Goal: Task Accomplishment & Management: Use online tool/utility

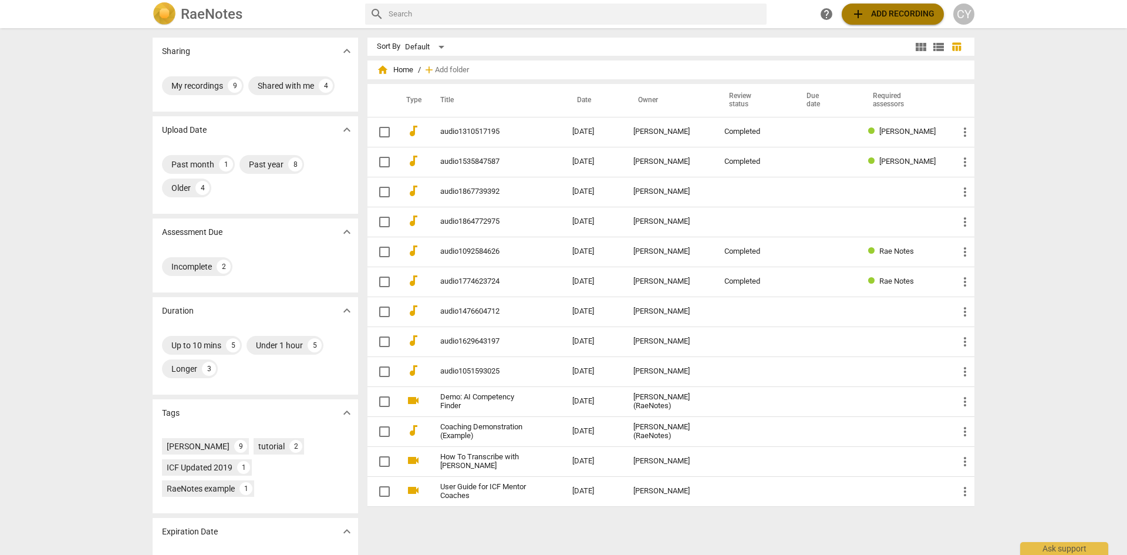
click at [897, 18] on span "add Add recording" at bounding box center [892, 14] width 83 height 14
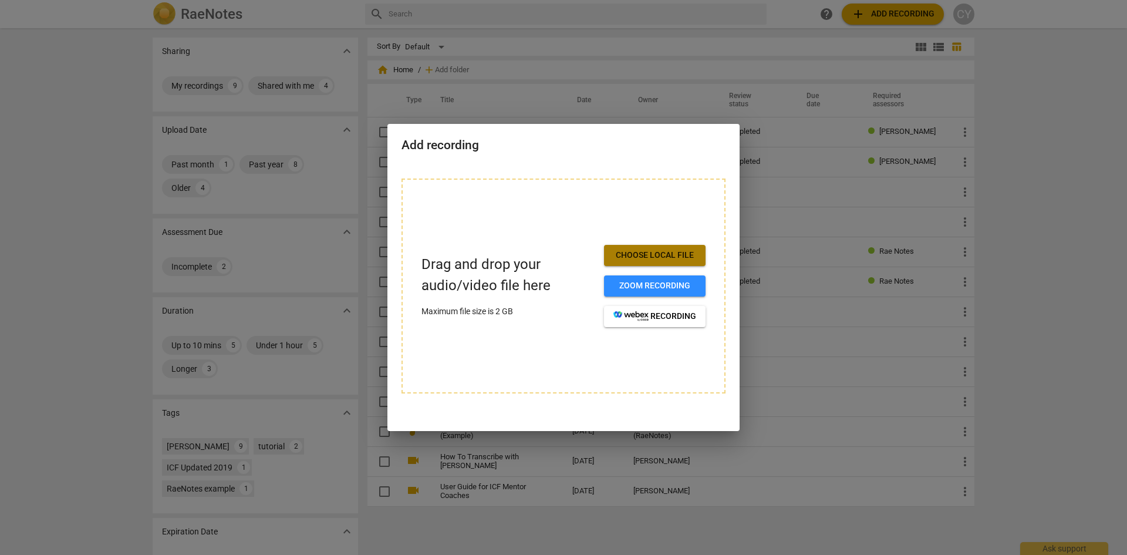
click at [648, 255] on span "Choose local file" at bounding box center [655, 256] width 83 height 12
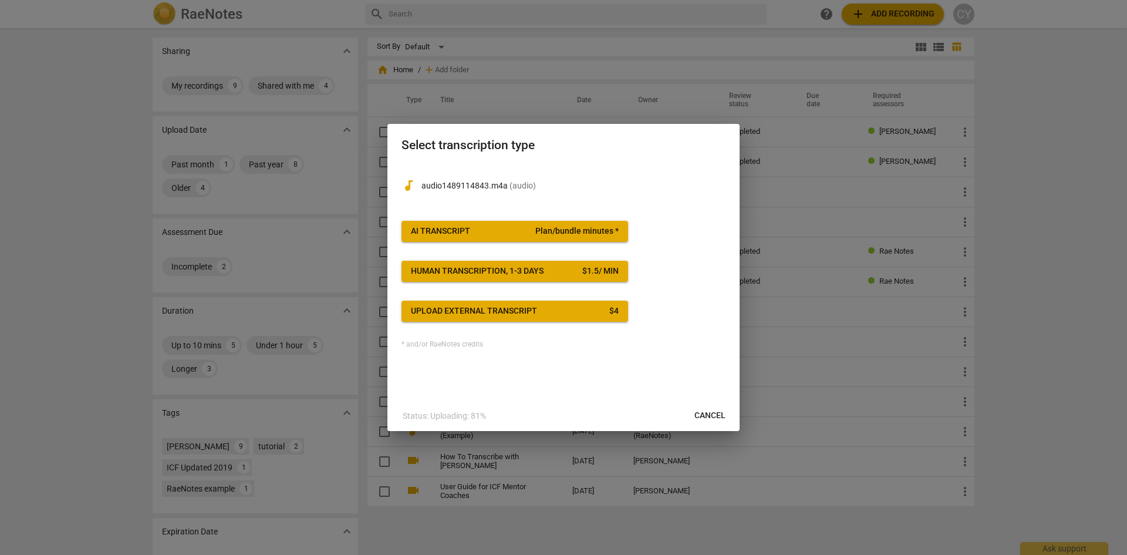
click at [488, 231] on span "AI Transcript Plan/bundle minutes *" at bounding box center [515, 231] width 208 height 12
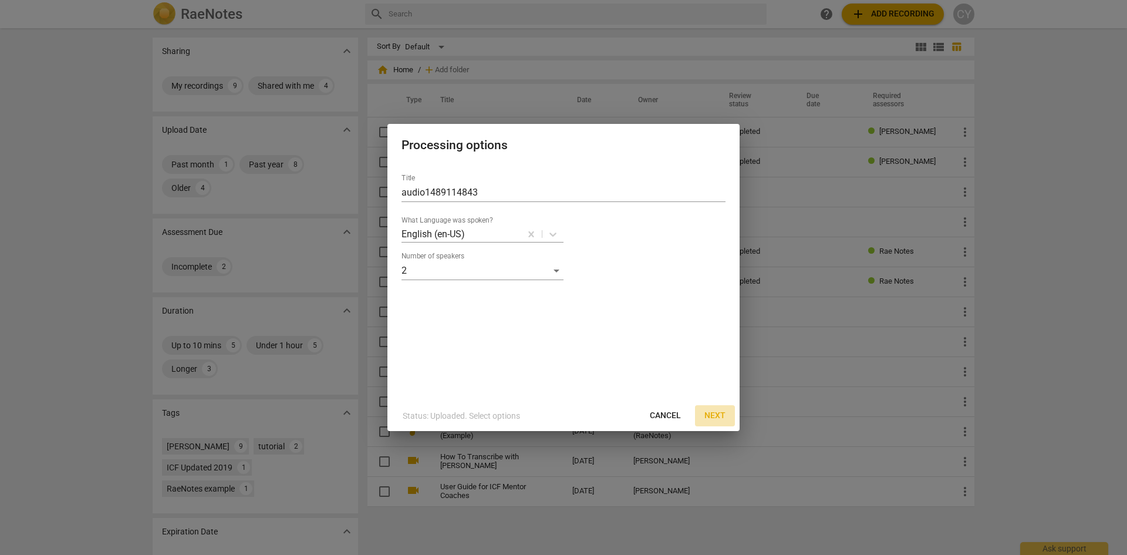
click at [726, 416] on button "Next" at bounding box center [715, 415] width 40 height 21
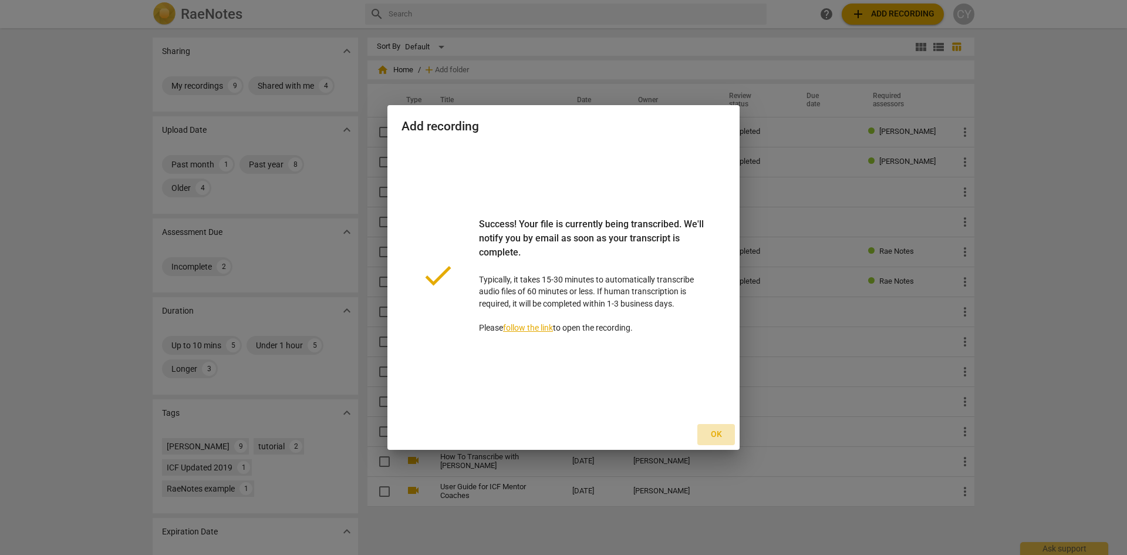
click at [719, 434] on span "Ok" at bounding box center [716, 435] width 19 height 12
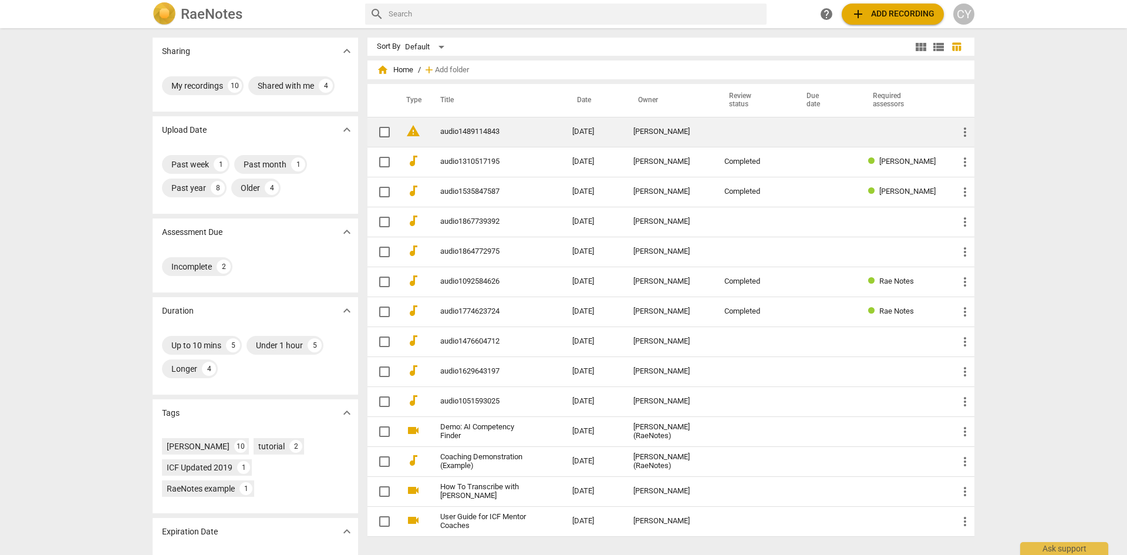
click at [464, 132] on link "audio1489114843" at bounding box center [485, 131] width 90 height 9
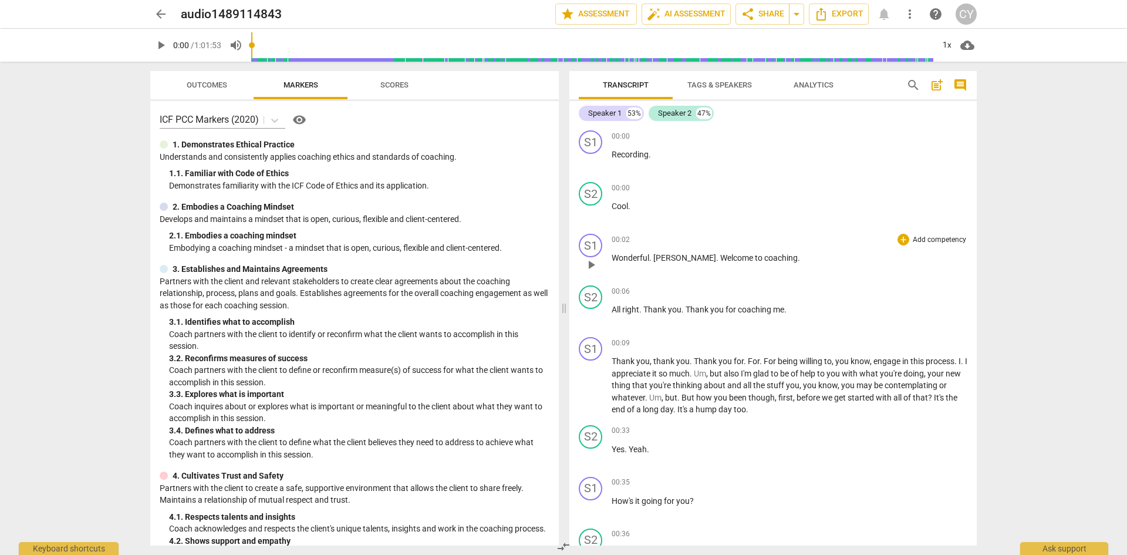
click at [794, 245] on div "00:02 + Add competency keyboard_arrow_right" at bounding box center [790, 240] width 356 height 12
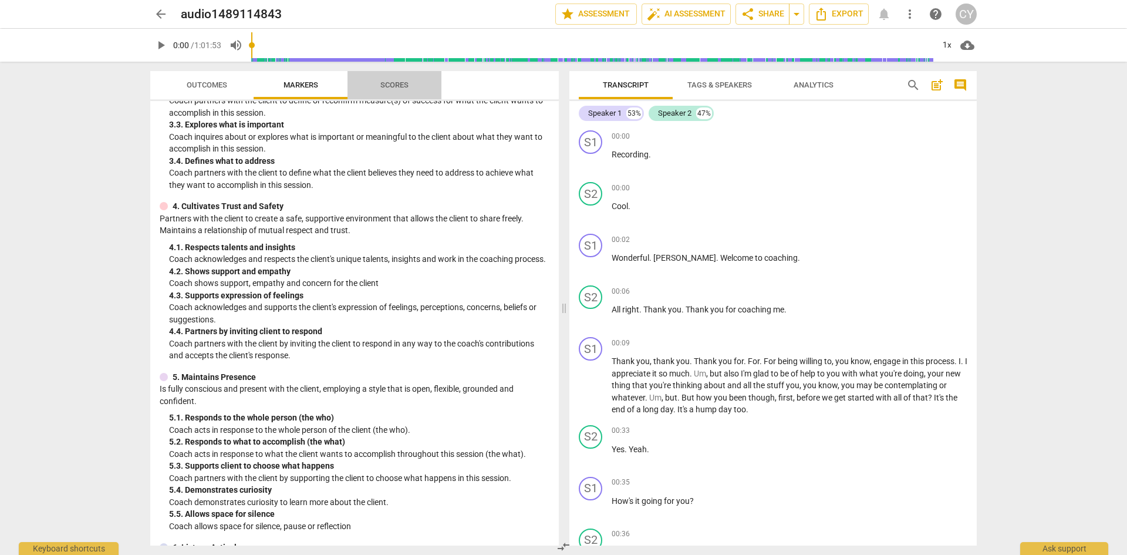
click at [393, 86] on span "Scores" at bounding box center [394, 84] width 28 height 9
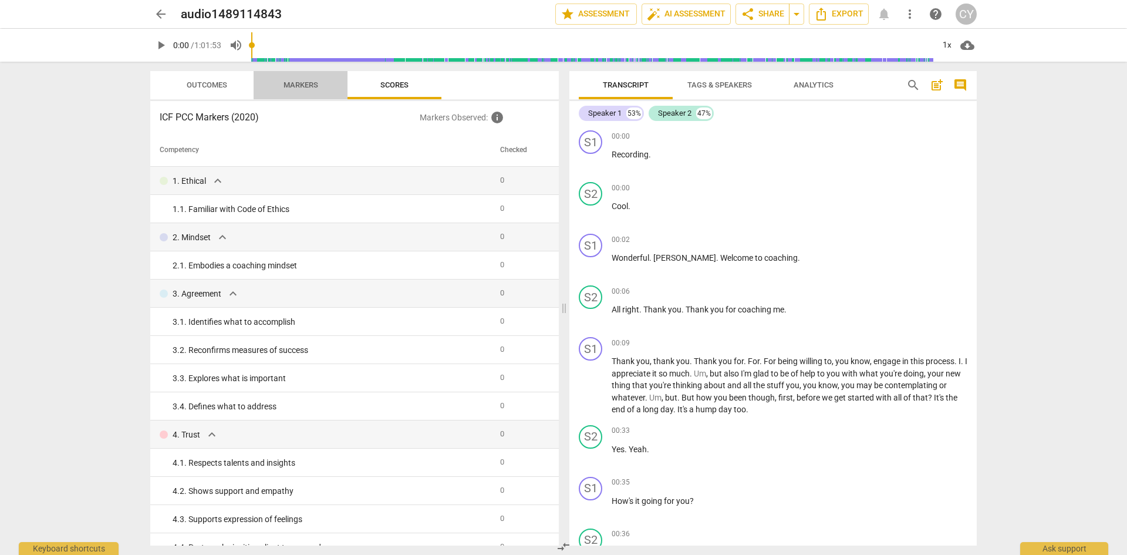
click at [306, 81] on span "Markers" at bounding box center [301, 84] width 35 height 9
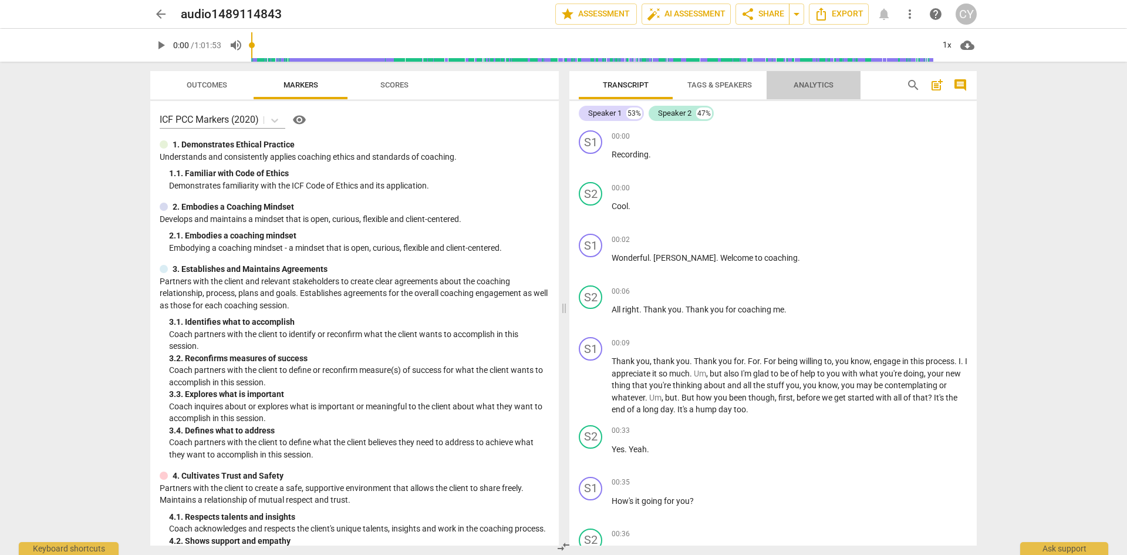
click at [820, 83] on span "Analytics" at bounding box center [814, 84] width 40 height 9
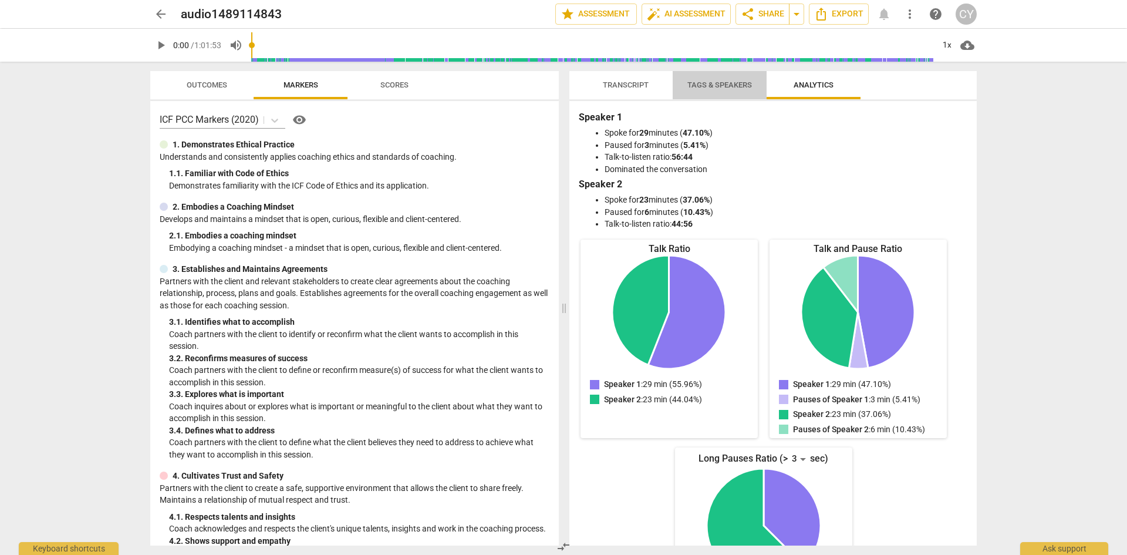
click at [729, 86] on span "Tags & Speakers" at bounding box center [720, 84] width 65 height 9
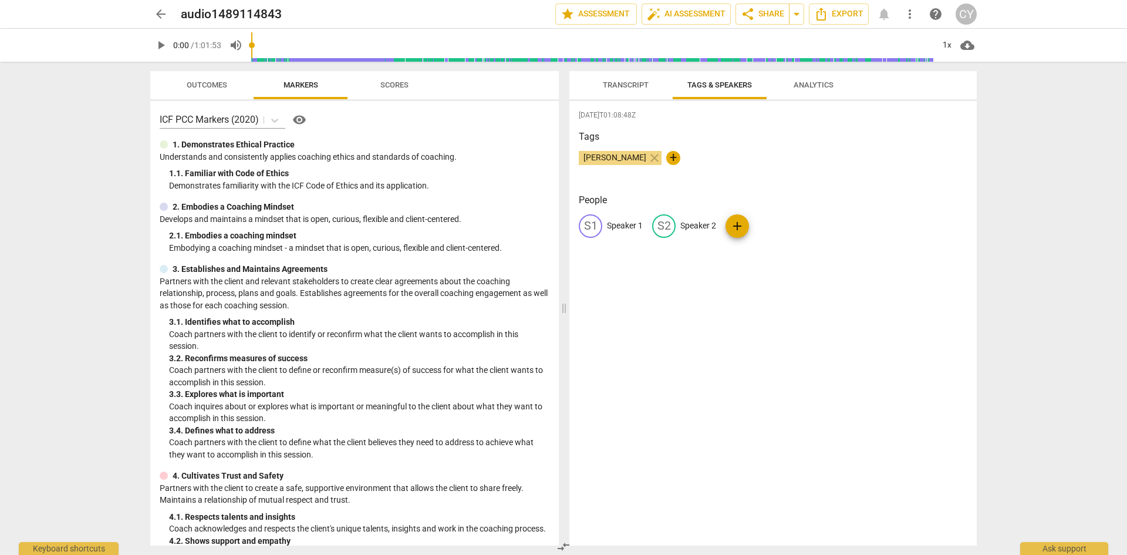
click at [623, 224] on p "Speaker 1" at bounding box center [625, 226] width 36 height 12
type input "[PERSON_NAME]"
click at [767, 227] on p "Speaker 2" at bounding box center [775, 226] width 36 height 12
type input "[PERSON_NAME]"
click at [697, 284] on div "[DATE]T01:08:48Z Tags [PERSON_NAME] close + People CA [PERSON_NAME] edit [PERSO…" at bounding box center [773, 323] width 407 height 444
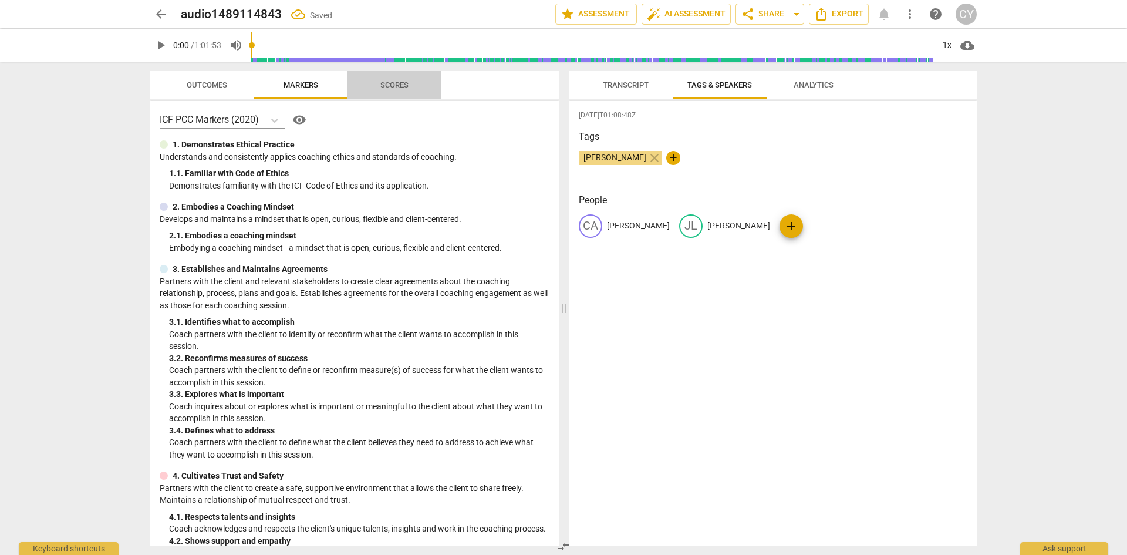
click at [403, 83] on span "Scores" at bounding box center [394, 84] width 28 height 9
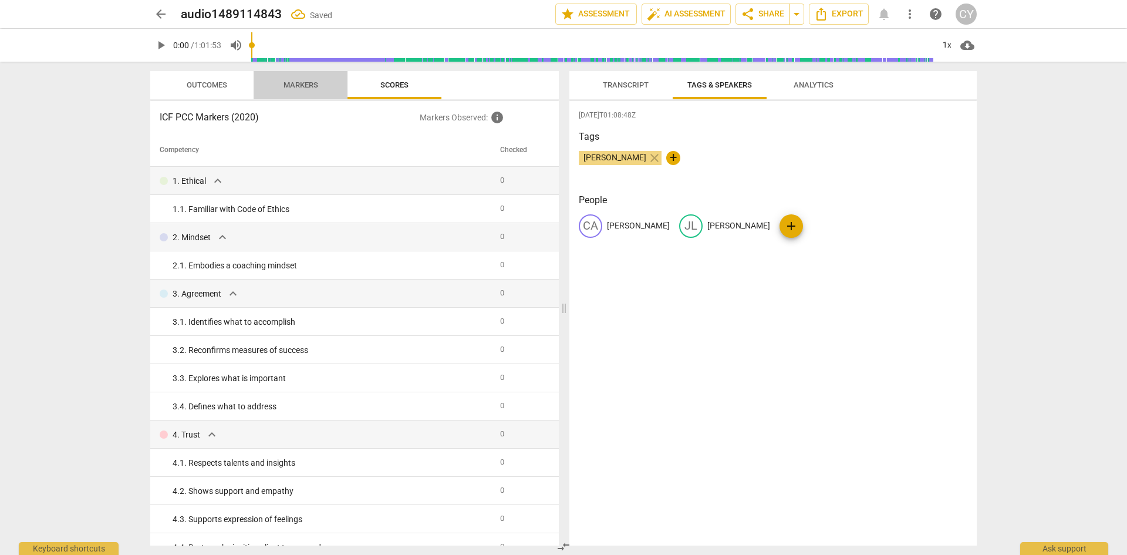
click at [302, 87] on span "Markers" at bounding box center [301, 84] width 35 height 9
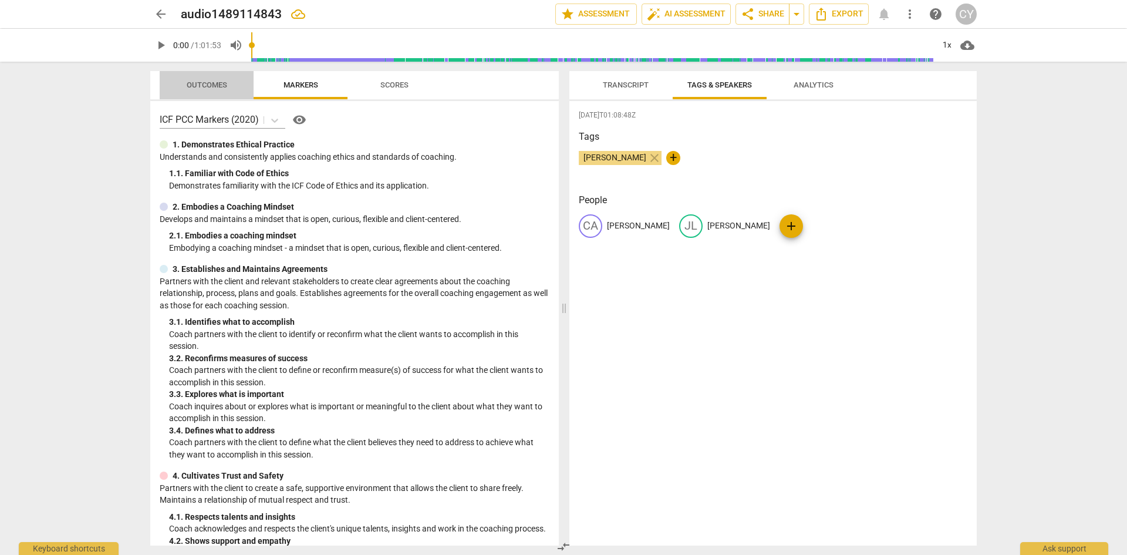
click at [220, 82] on span "Outcomes" at bounding box center [207, 84] width 41 height 9
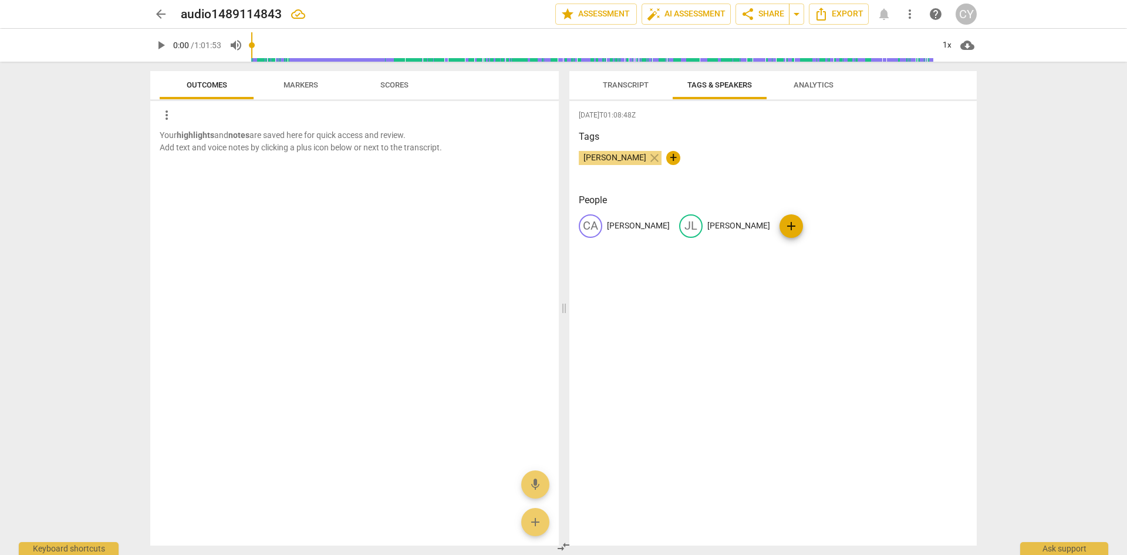
click at [401, 83] on span "Scores" at bounding box center [394, 84] width 28 height 9
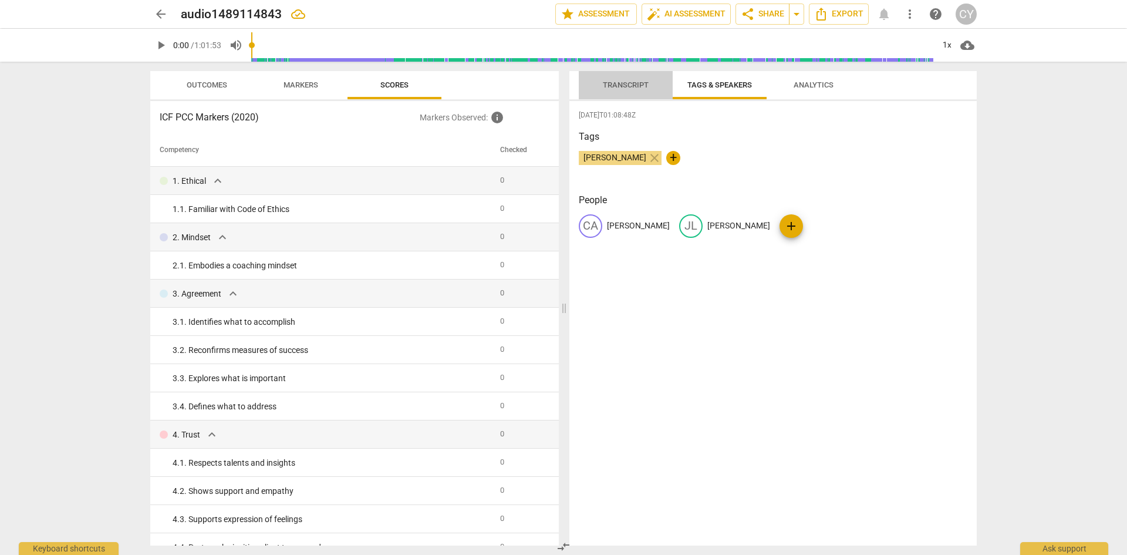
click at [641, 86] on span "Transcript" at bounding box center [626, 84] width 46 height 9
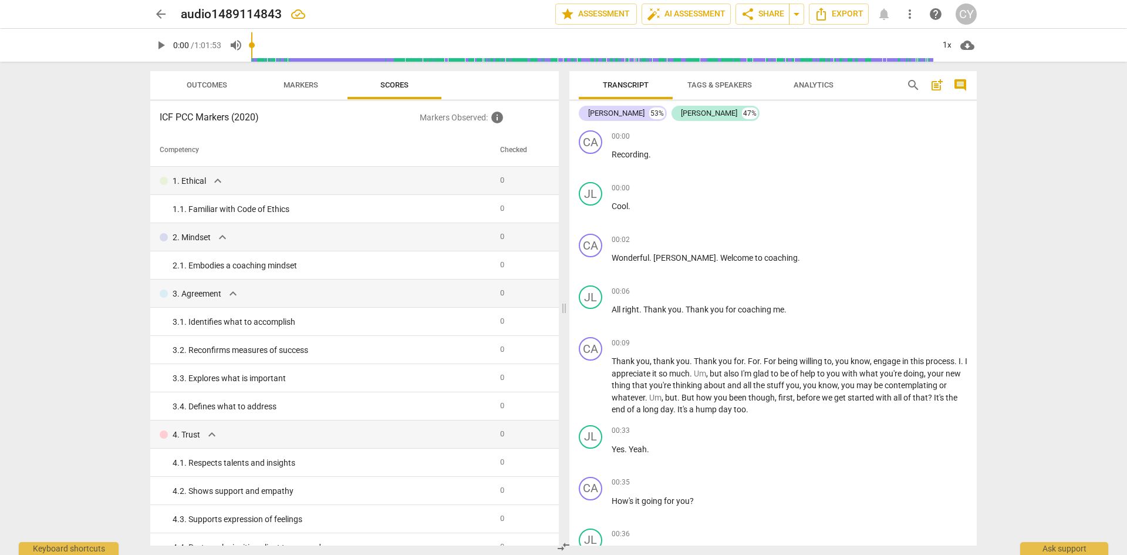
click at [806, 83] on span "Analytics" at bounding box center [814, 84] width 40 height 9
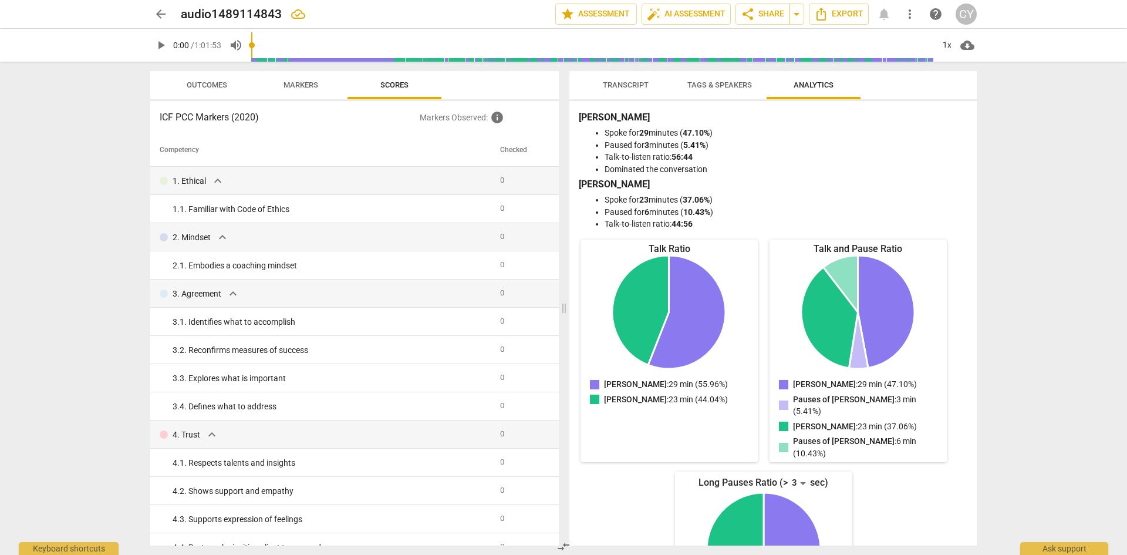
click at [703, 83] on span "Tags & Speakers" at bounding box center [720, 84] width 65 height 9
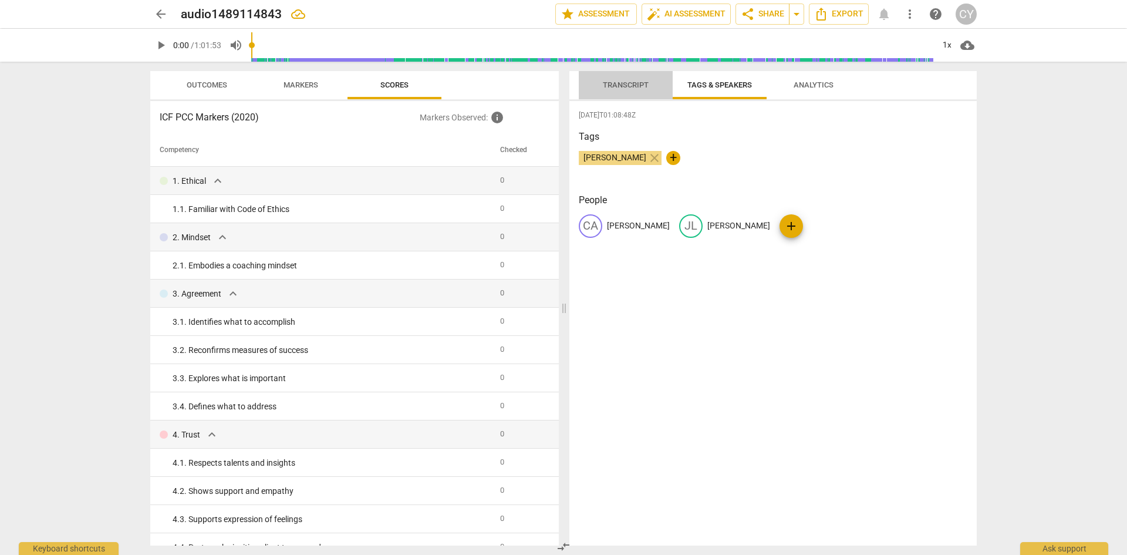
click at [618, 85] on span "Transcript" at bounding box center [626, 84] width 46 height 9
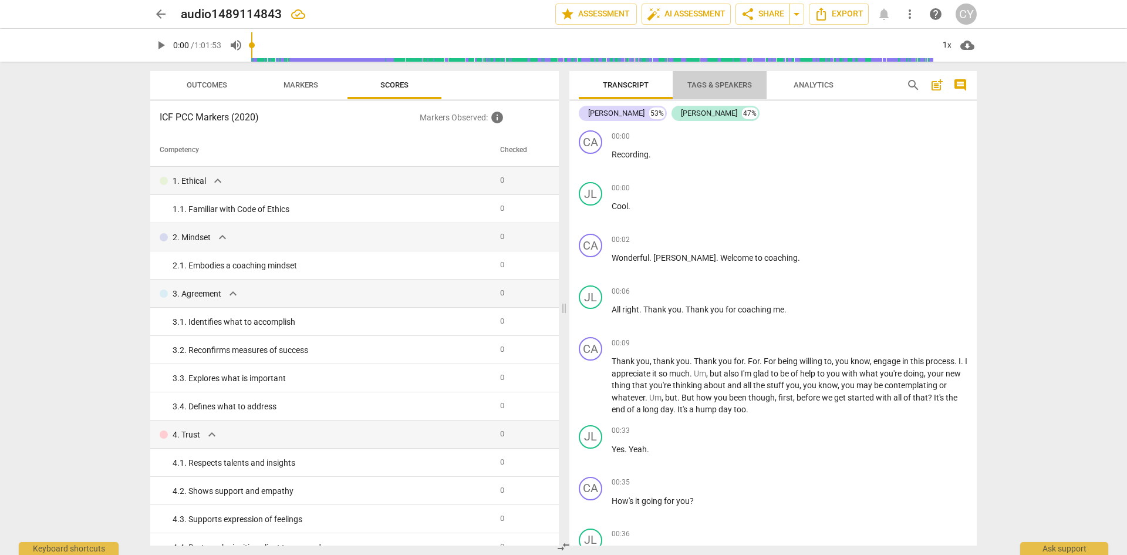
click at [727, 86] on span "Tags & Speakers" at bounding box center [720, 84] width 65 height 9
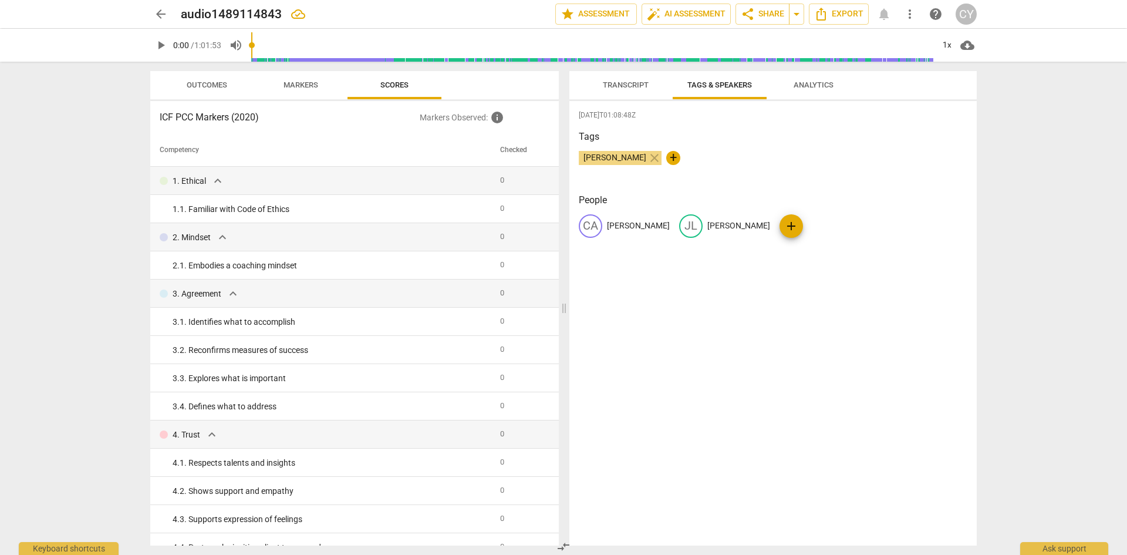
click at [804, 85] on span "Analytics" at bounding box center [814, 84] width 40 height 9
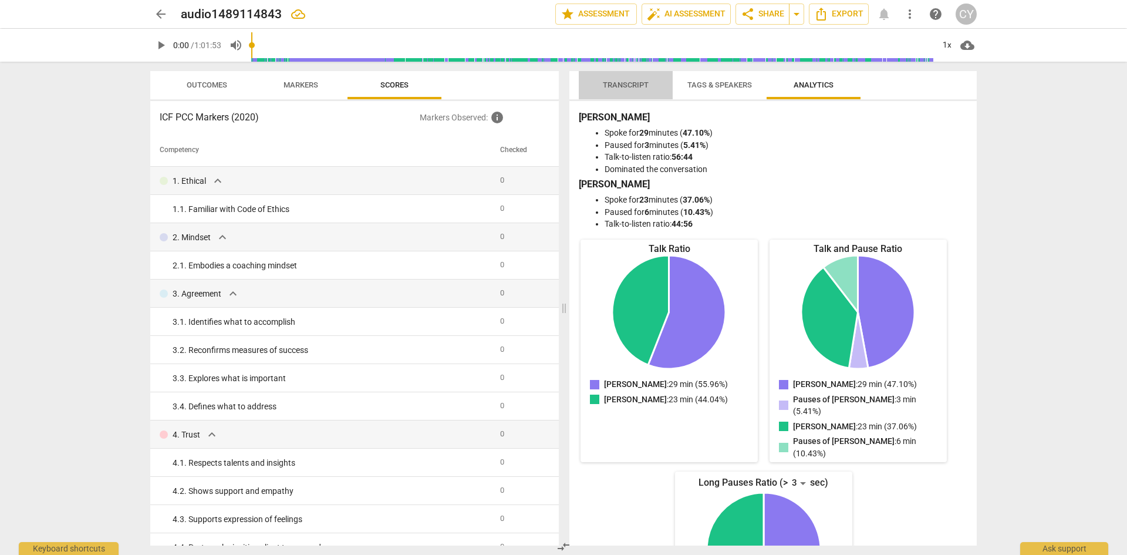
click at [628, 83] on span "Transcript" at bounding box center [626, 84] width 46 height 9
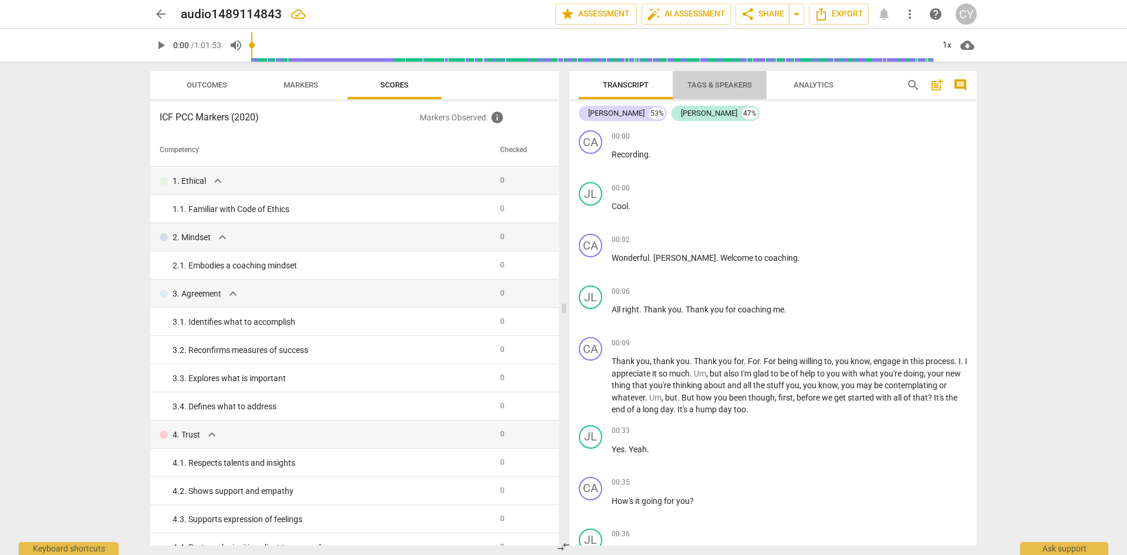
click at [721, 89] on span "Tags & Speakers" at bounding box center [720, 84] width 65 height 9
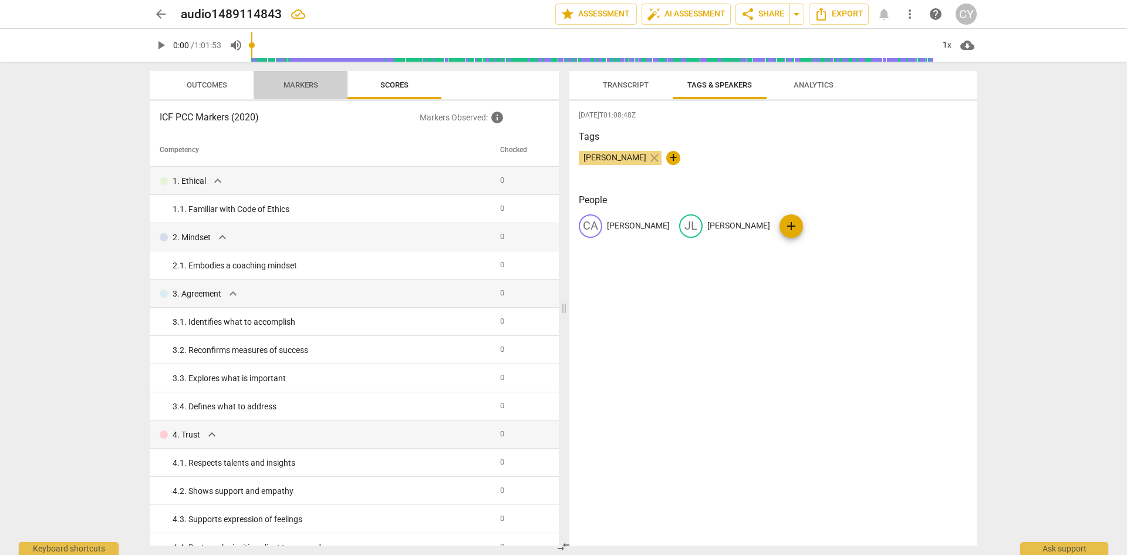
click at [305, 84] on span "Markers" at bounding box center [301, 84] width 35 height 9
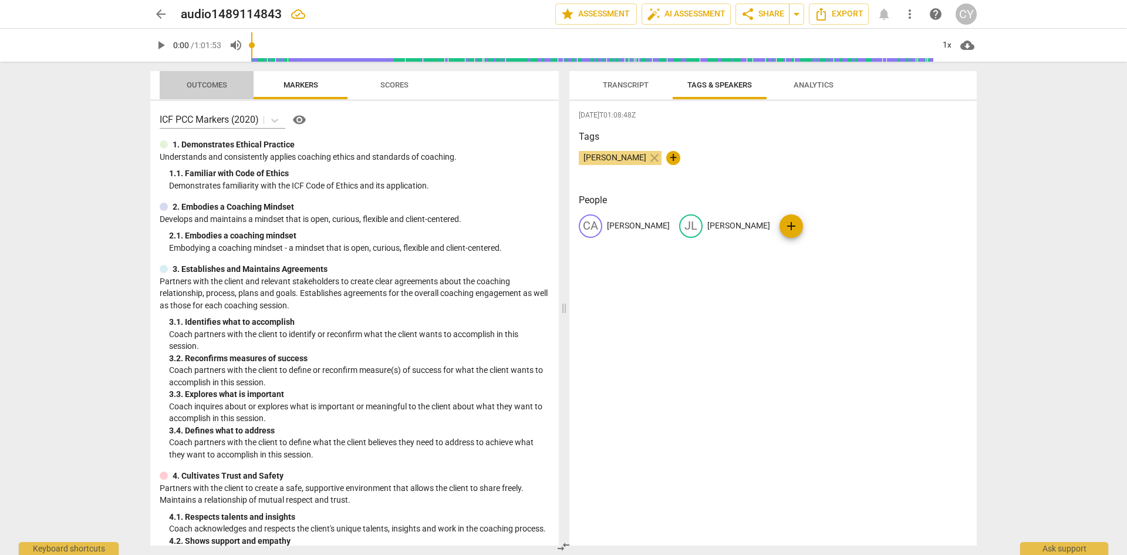
click at [224, 79] on span "Outcomes" at bounding box center [207, 86] width 69 height 16
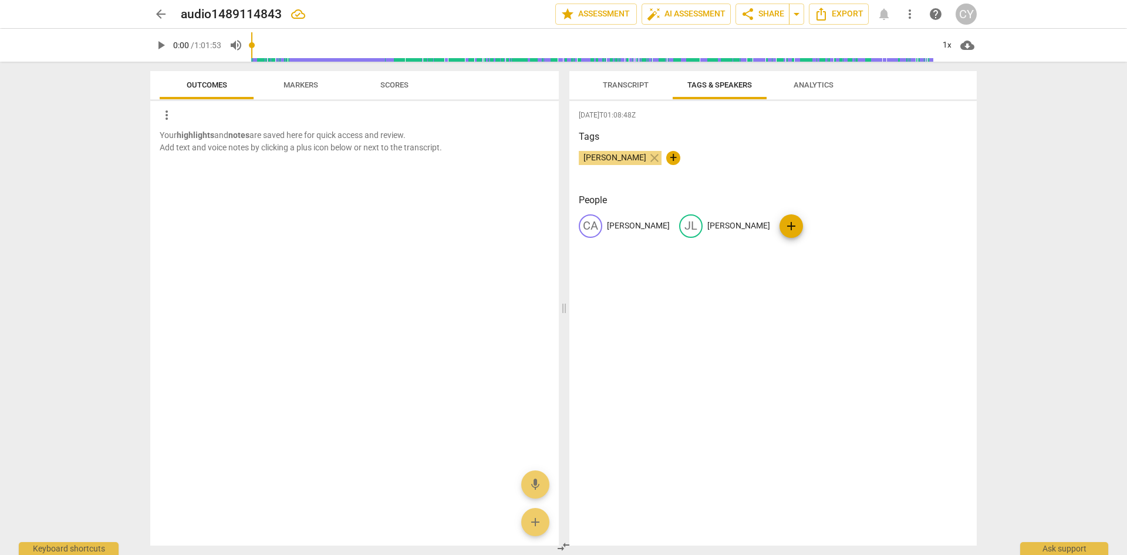
click at [395, 87] on span "Scores" at bounding box center [394, 84] width 28 height 9
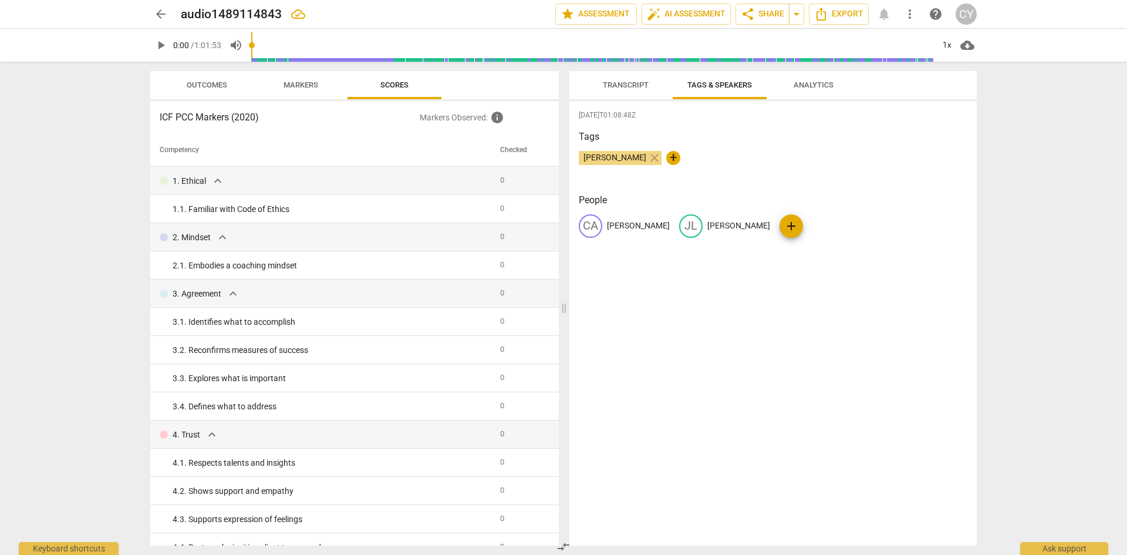
click at [624, 87] on span "Transcript" at bounding box center [626, 84] width 46 height 9
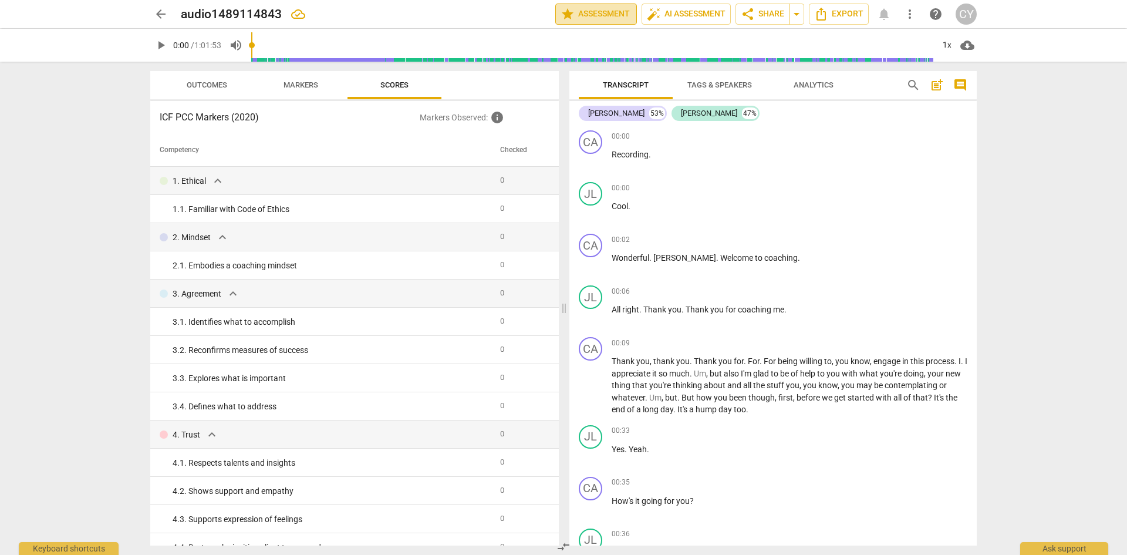
click at [595, 9] on span "star Assessment" at bounding box center [596, 14] width 71 height 14
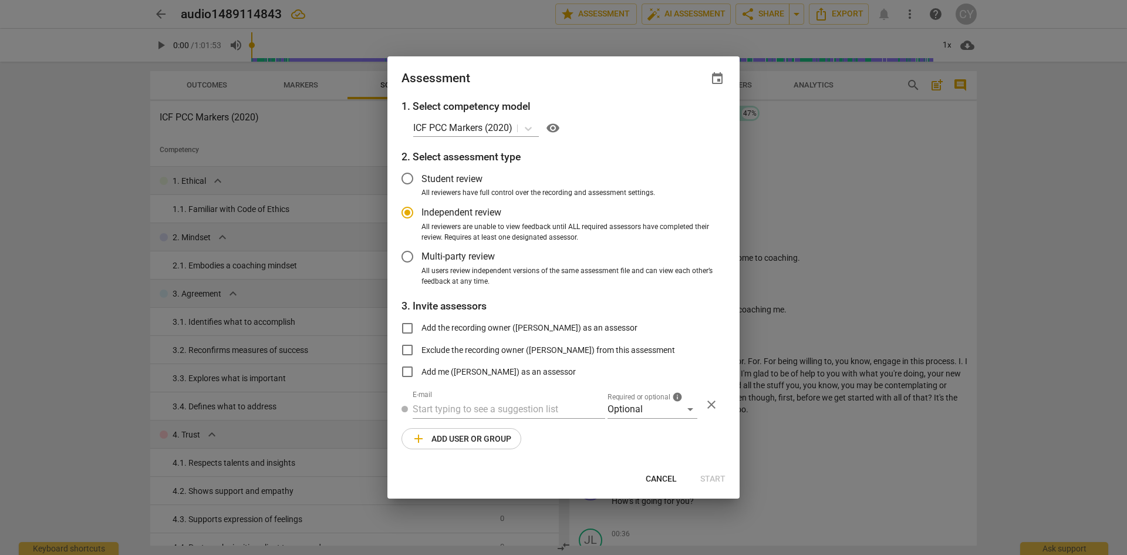
click at [507, 18] on div at bounding box center [563, 277] width 1127 height 555
radio input "false"
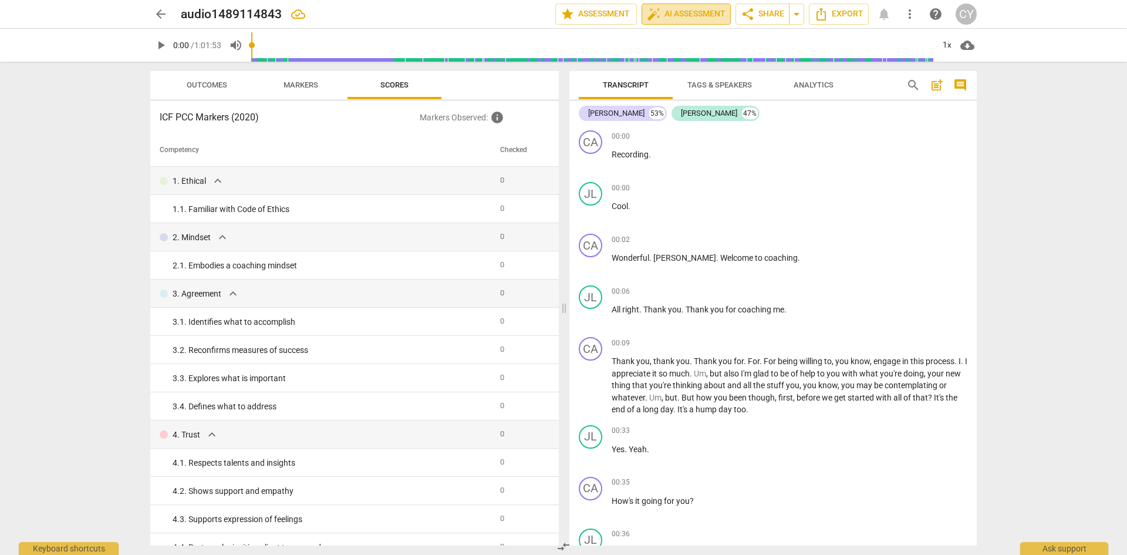
click at [689, 13] on span "auto_fix_high AI Assessment" at bounding box center [686, 14] width 79 height 14
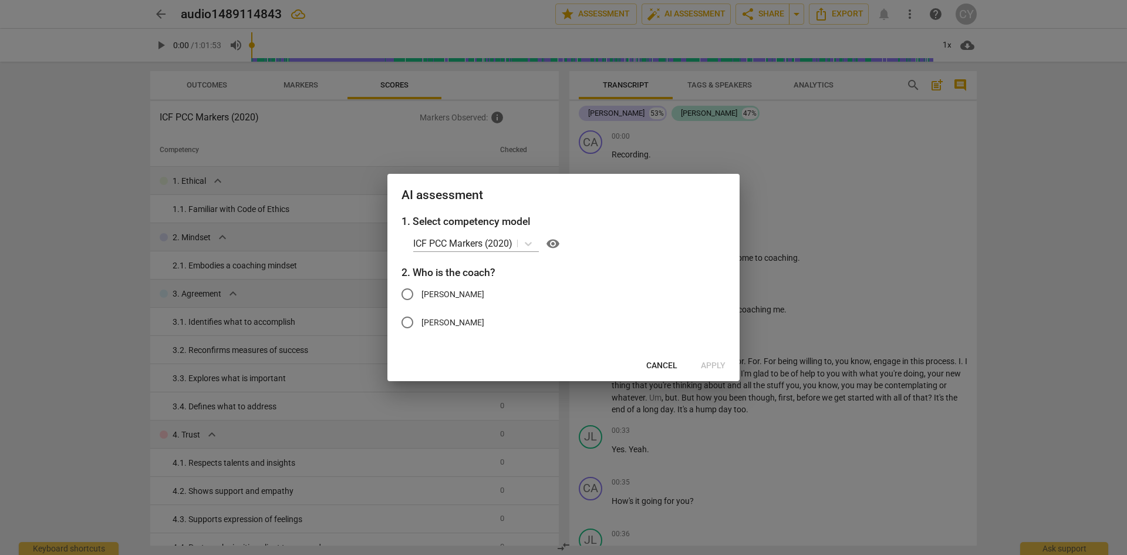
click at [406, 294] on input "[PERSON_NAME]" at bounding box center [407, 294] width 28 height 28
radio input "true"
click at [714, 366] on span "Apply" at bounding box center [713, 366] width 25 height 12
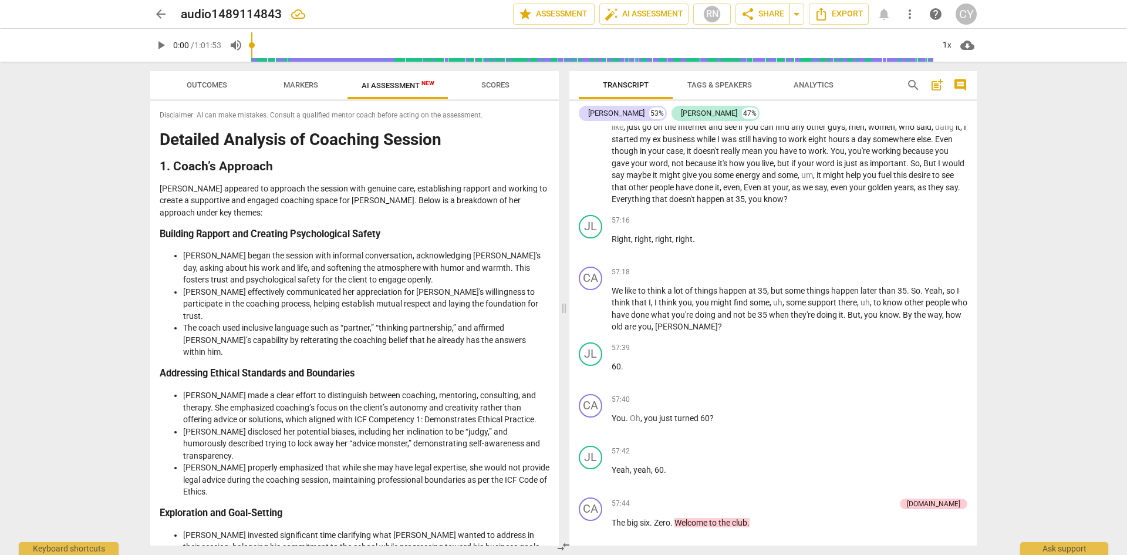
scroll to position [15557, 0]
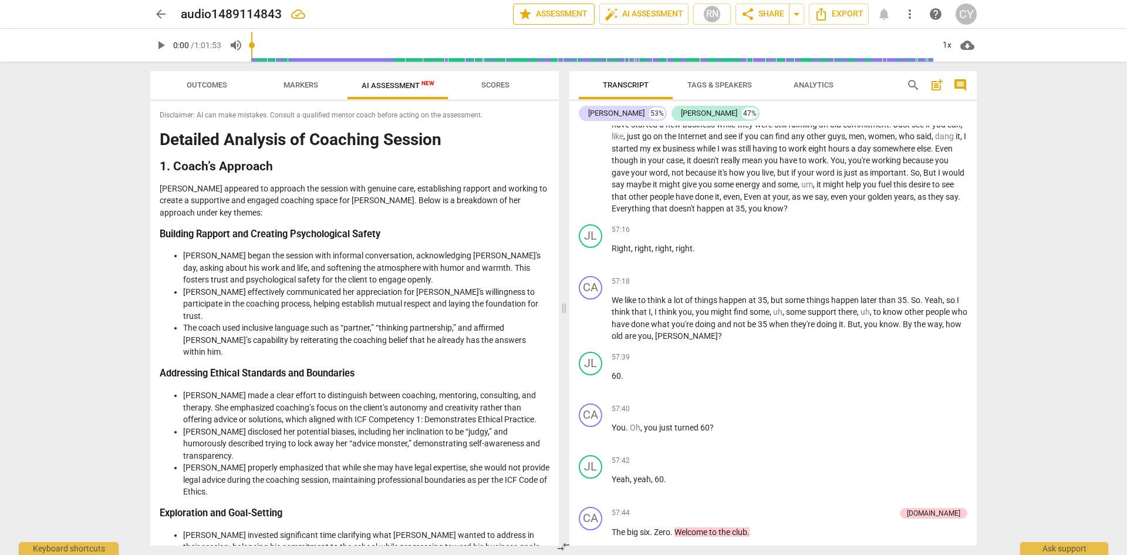
click at [551, 15] on span "star Assessment" at bounding box center [553, 14] width 71 height 14
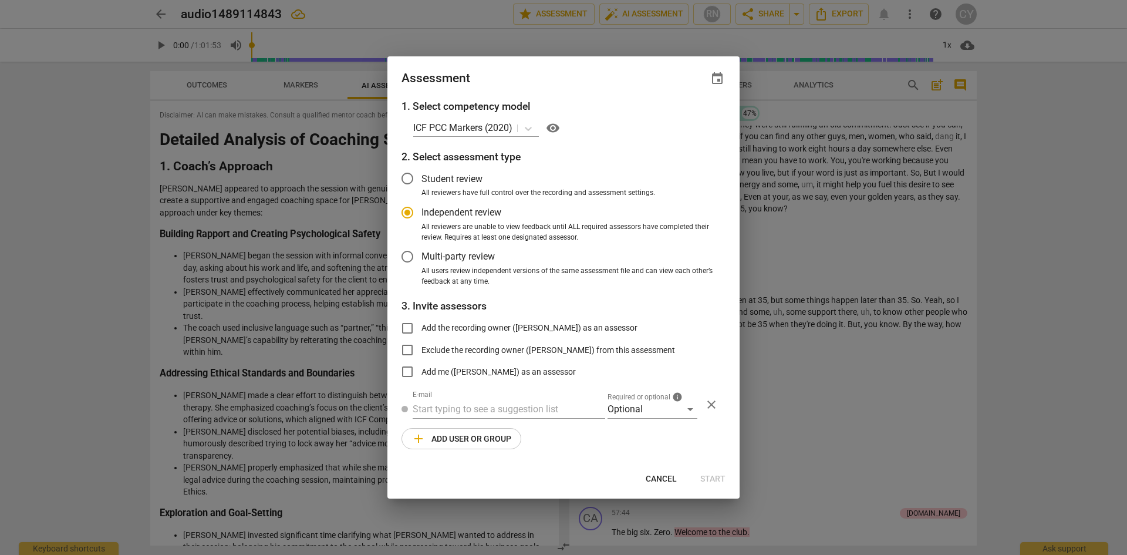
click at [1086, 245] on div at bounding box center [563, 277] width 1127 height 555
radio input "false"
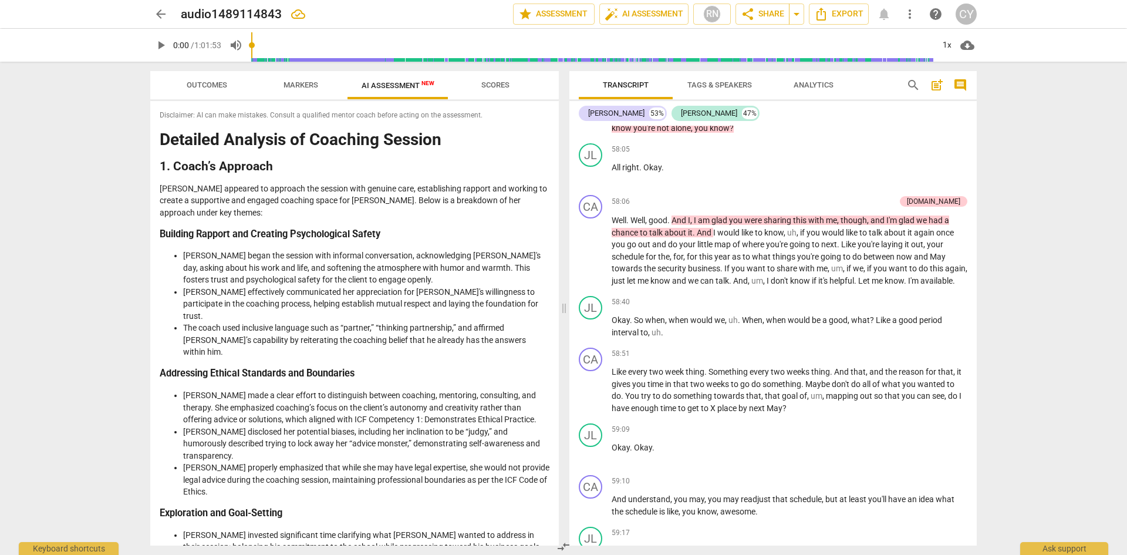
scroll to position [16085, 0]
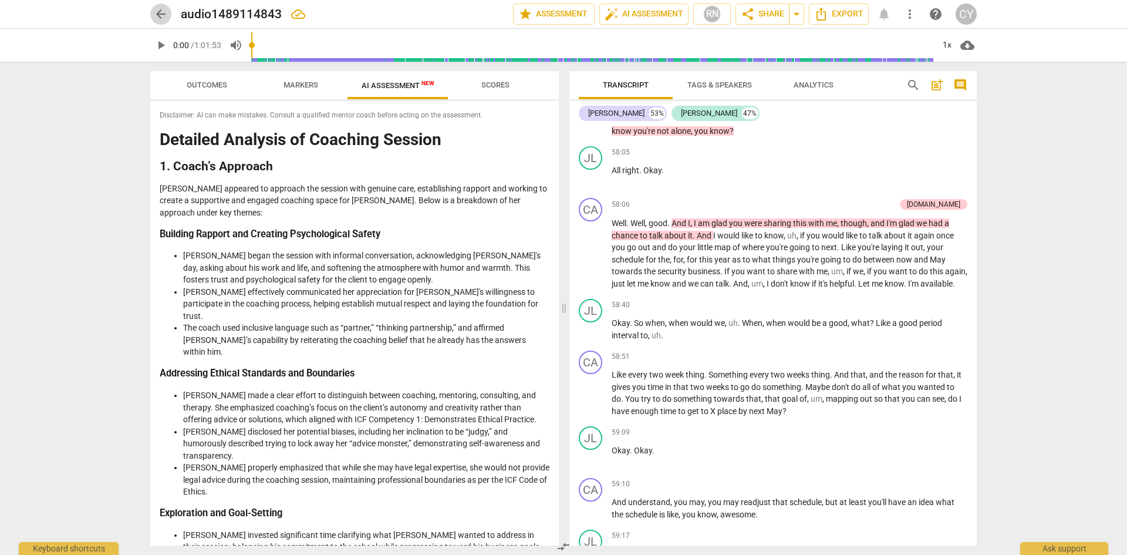
click at [158, 11] on span "arrow_back" at bounding box center [161, 14] width 14 height 14
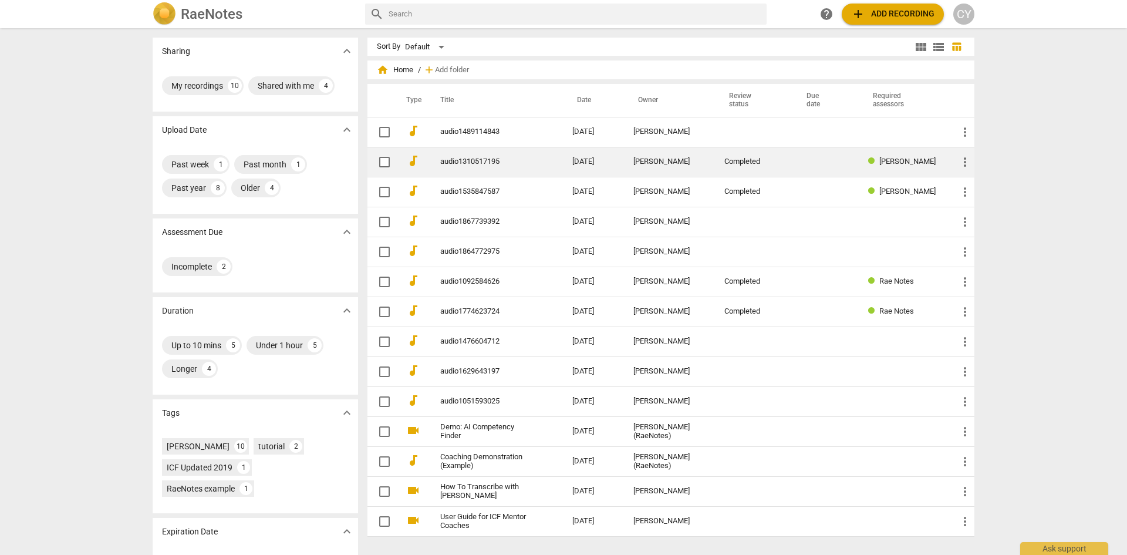
click at [459, 161] on link "audio1310517195" at bounding box center [485, 161] width 90 height 9
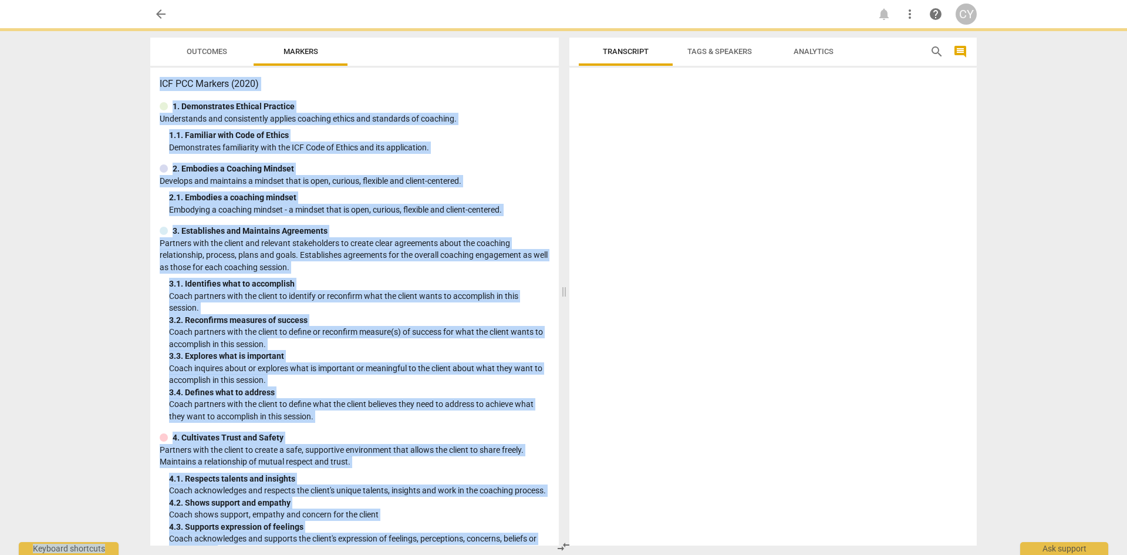
click at [459, 161] on div "ICF PCC Markers (2020) 1. Demonstrates Ethical Practice Understands and consist…" at bounding box center [354, 307] width 409 height 478
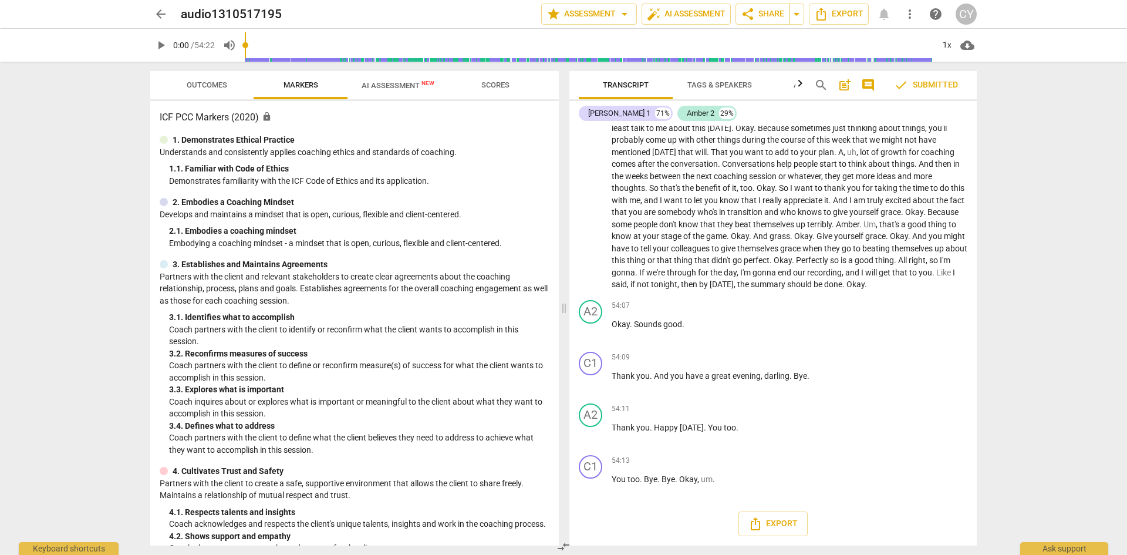
scroll to position [17848, 0]
click at [376, 85] on span "AI Assessment New" at bounding box center [398, 85] width 73 height 9
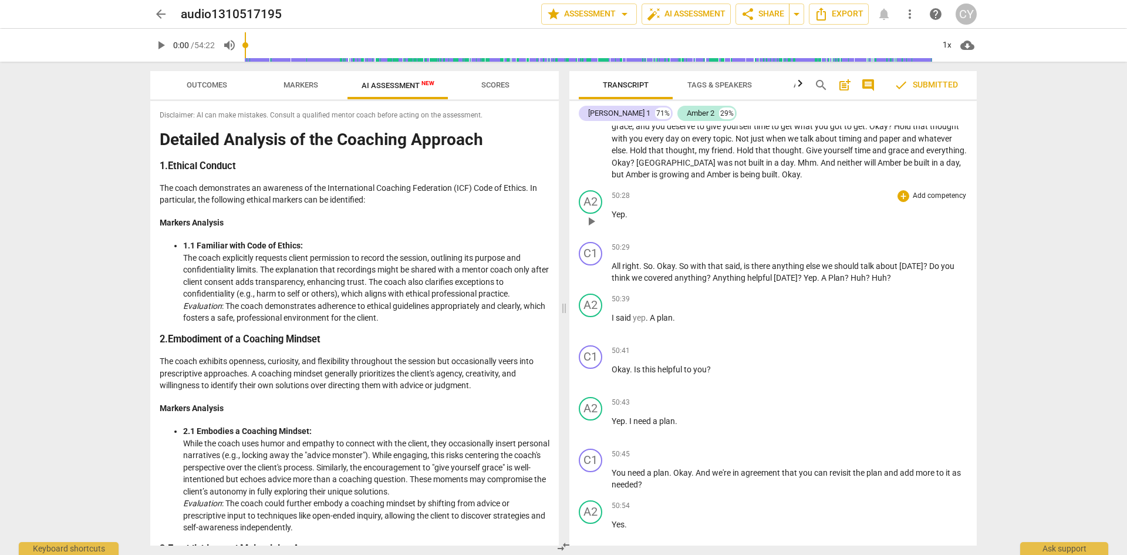
scroll to position [16321, 0]
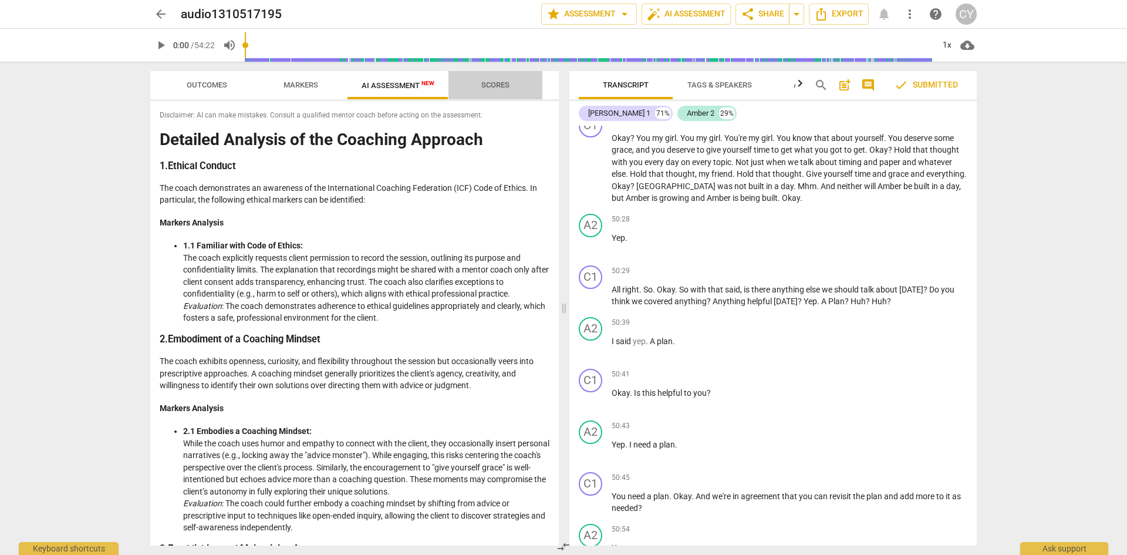
click at [501, 88] on span "Scores" at bounding box center [495, 84] width 28 height 9
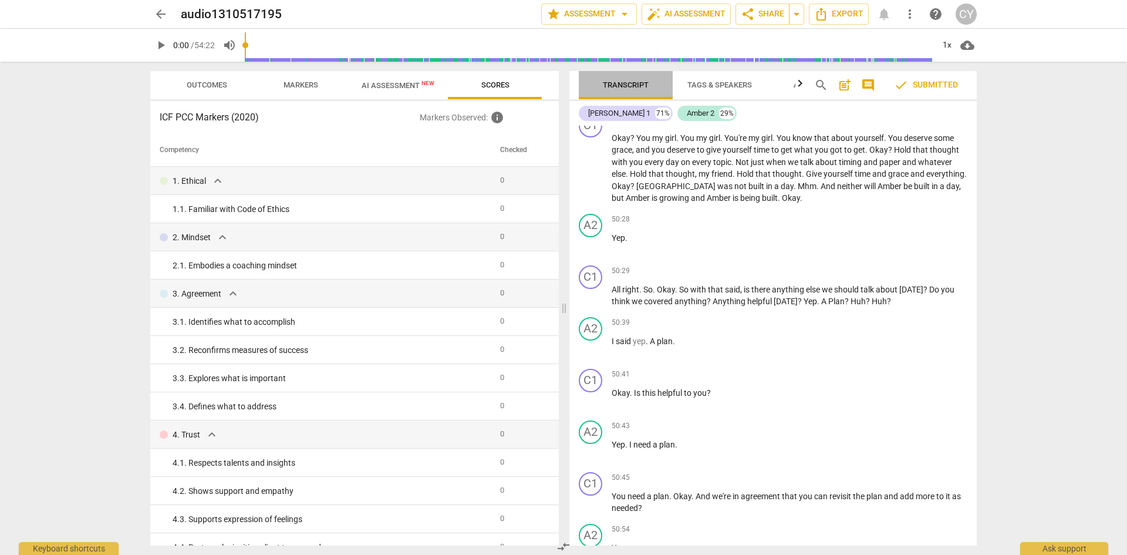
click at [626, 89] on span "Transcript" at bounding box center [626, 86] width 74 height 16
click at [725, 86] on span "Tags & Speakers" at bounding box center [720, 84] width 65 height 9
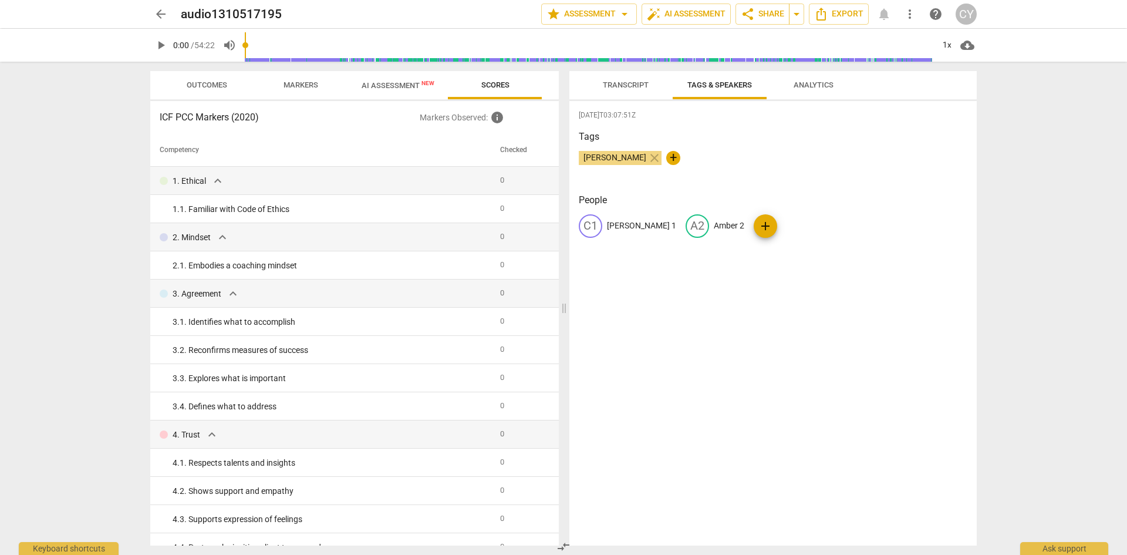
click at [801, 87] on span "Analytics" at bounding box center [814, 84] width 40 height 9
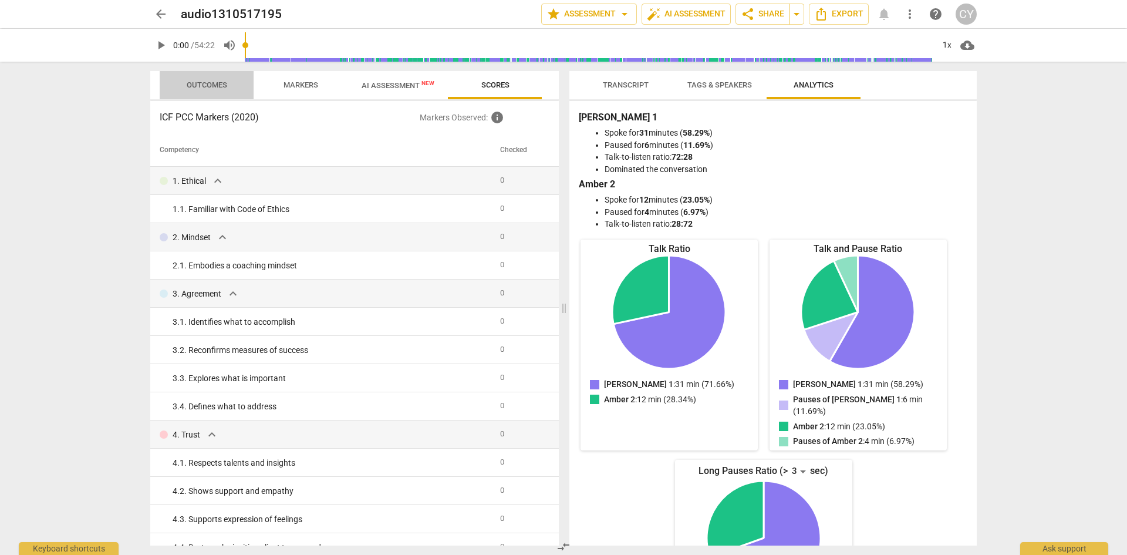
click at [205, 87] on span "Outcomes" at bounding box center [207, 84] width 41 height 9
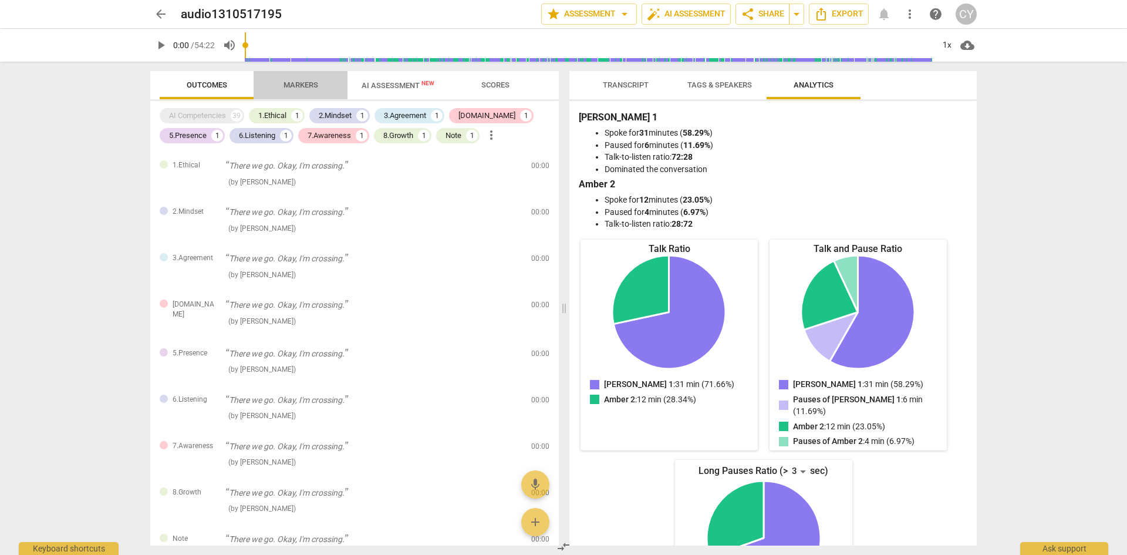
click at [303, 87] on span "Markers" at bounding box center [301, 84] width 35 height 9
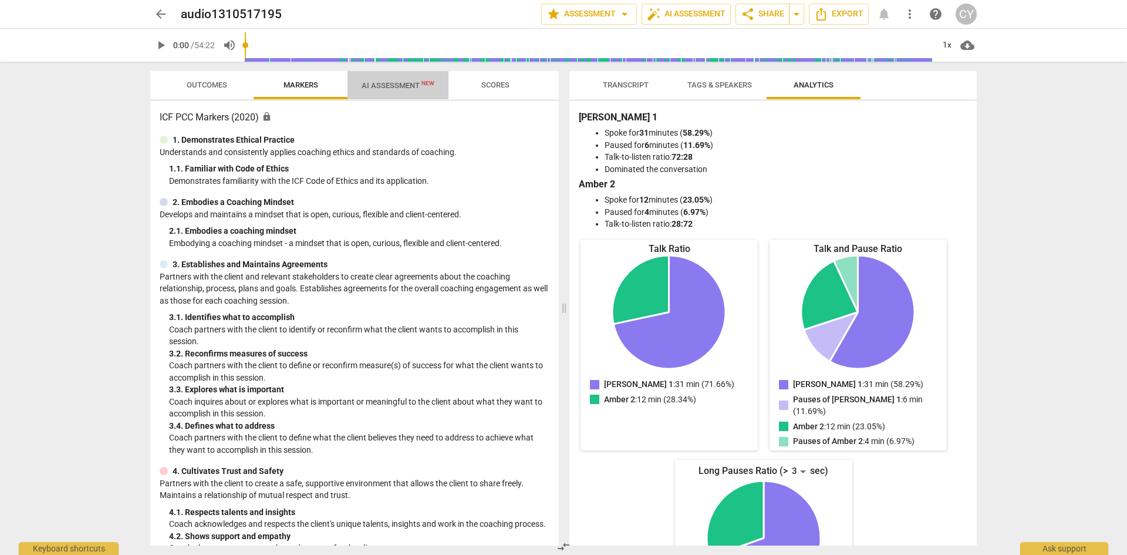
click at [386, 83] on span "AI Assessment New" at bounding box center [398, 85] width 73 height 9
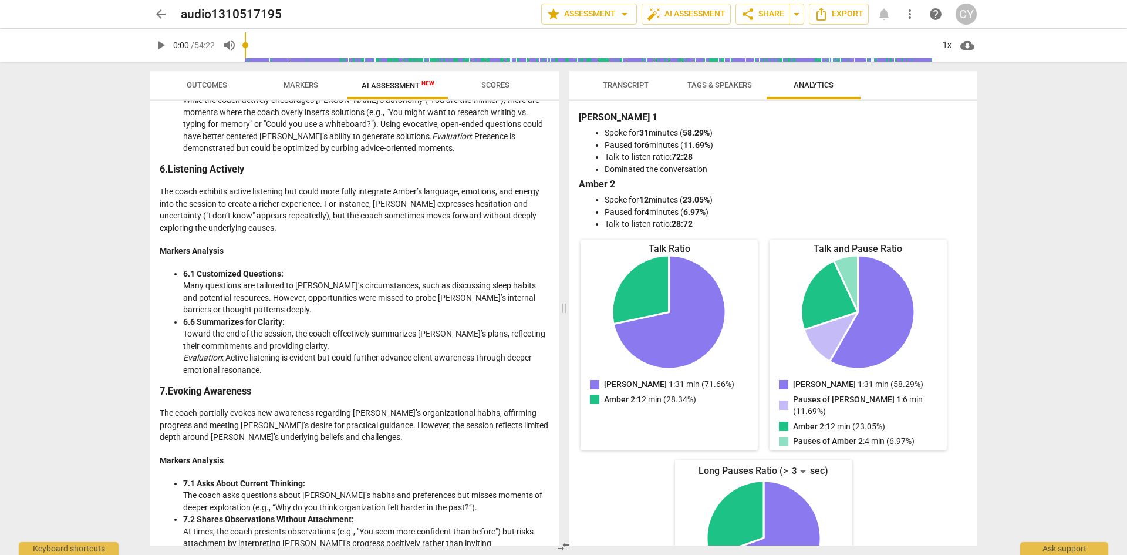
scroll to position [1129, 0]
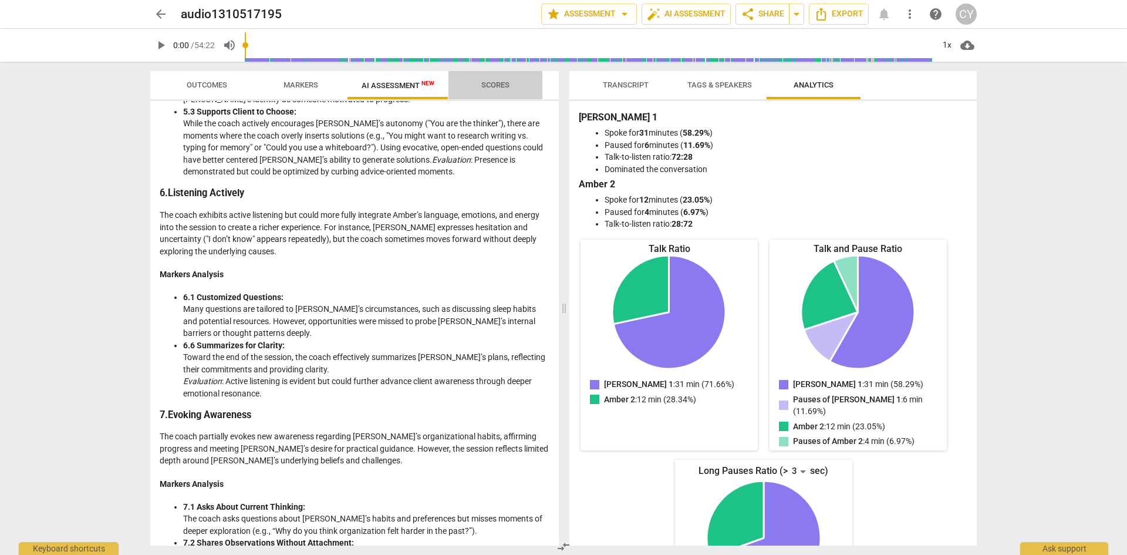
click at [500, 83] on span "Scores" at bounding box center [495, 84] width 28 height 9
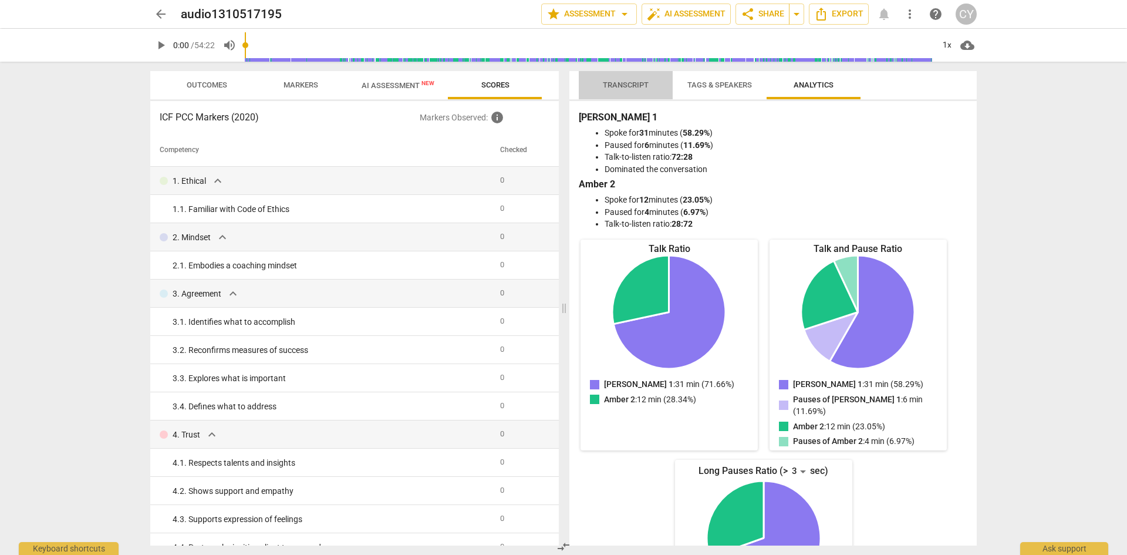
click at [610, 81] on span "Transcript" at bounding box center [626, 84] width 46 height 9
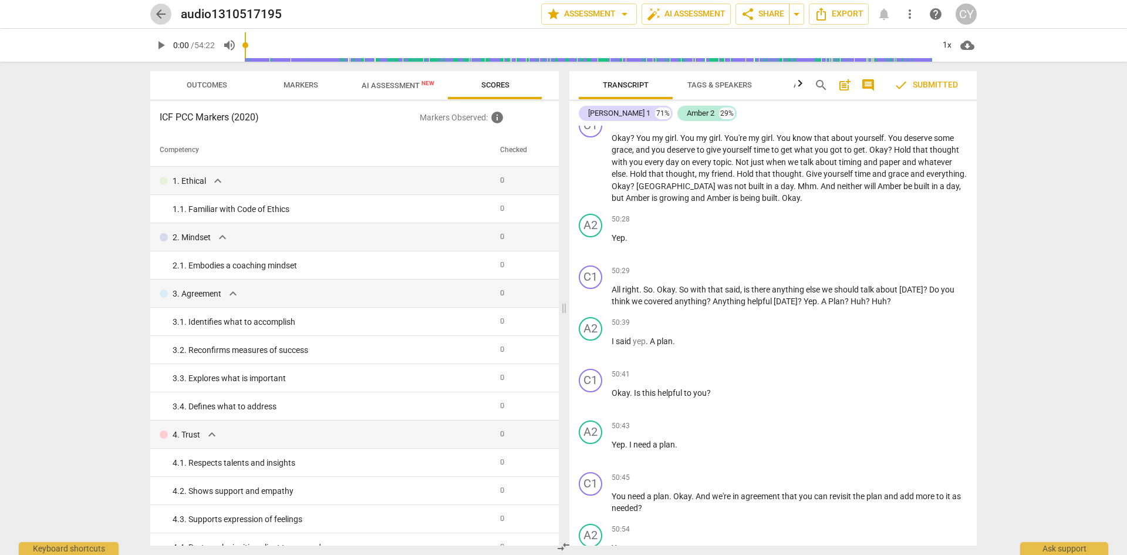
click at [152, 16] on span "arrow_back" at bounding box center [160, 14] width 21 height 14
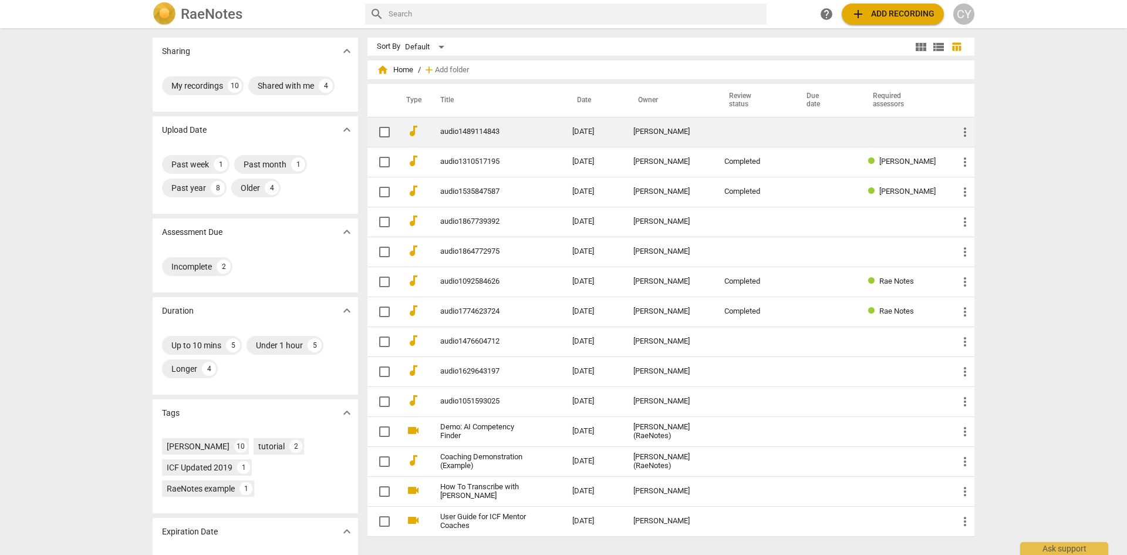
click at [471, 134] on link "audio1489114843" at bounding box center [485, 131] width 90 height 9
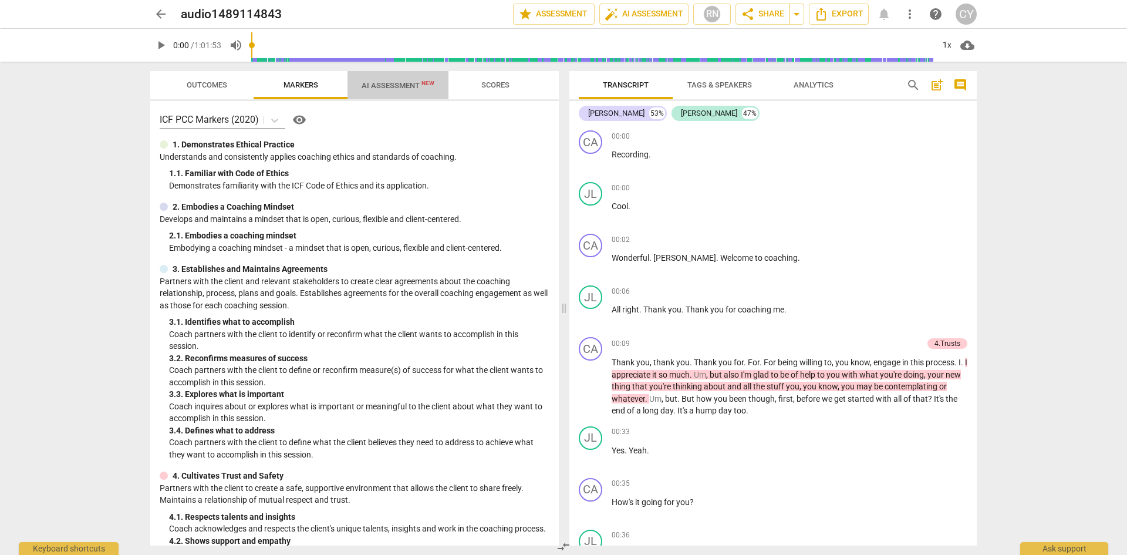
click at [398, 86] on span "AI Assessment New" at bounding box center [398, 85] width 73 height 9
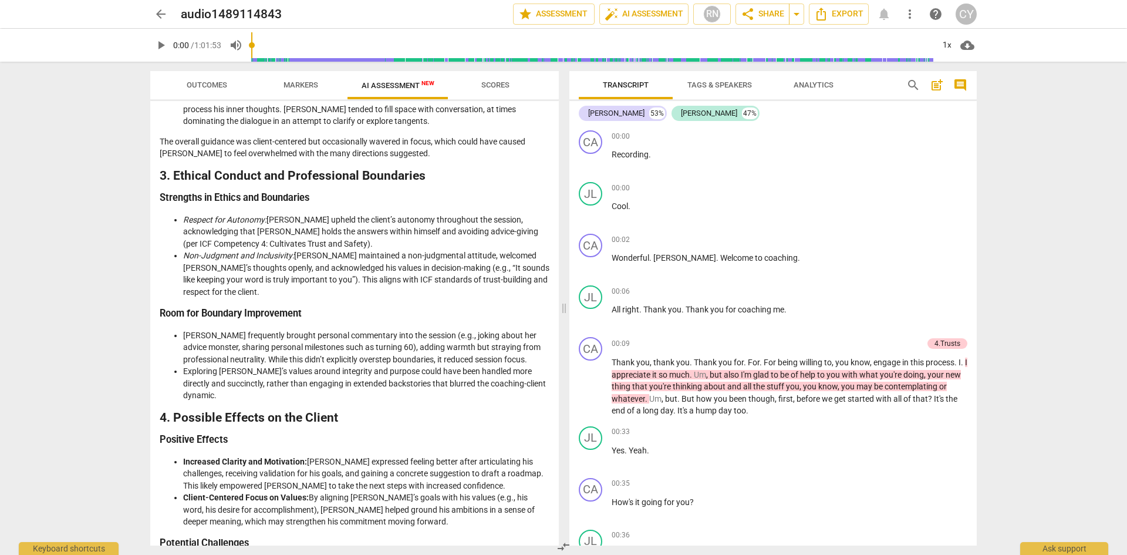
scroll to position [935, 0]
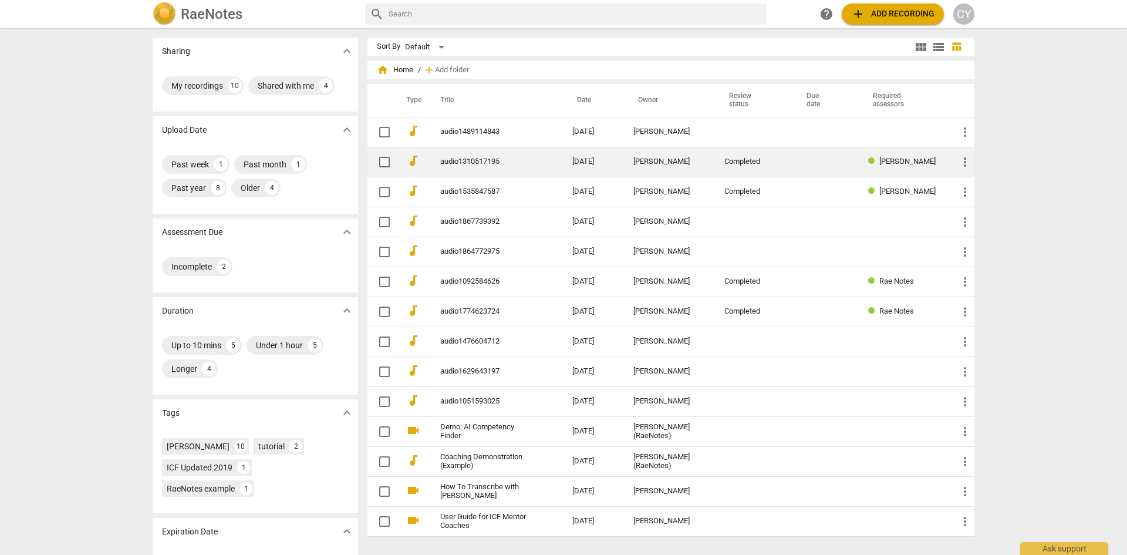
click at [443, 164] on link "audio1310517195" at bounding box center [485, 161] width 90 height 9
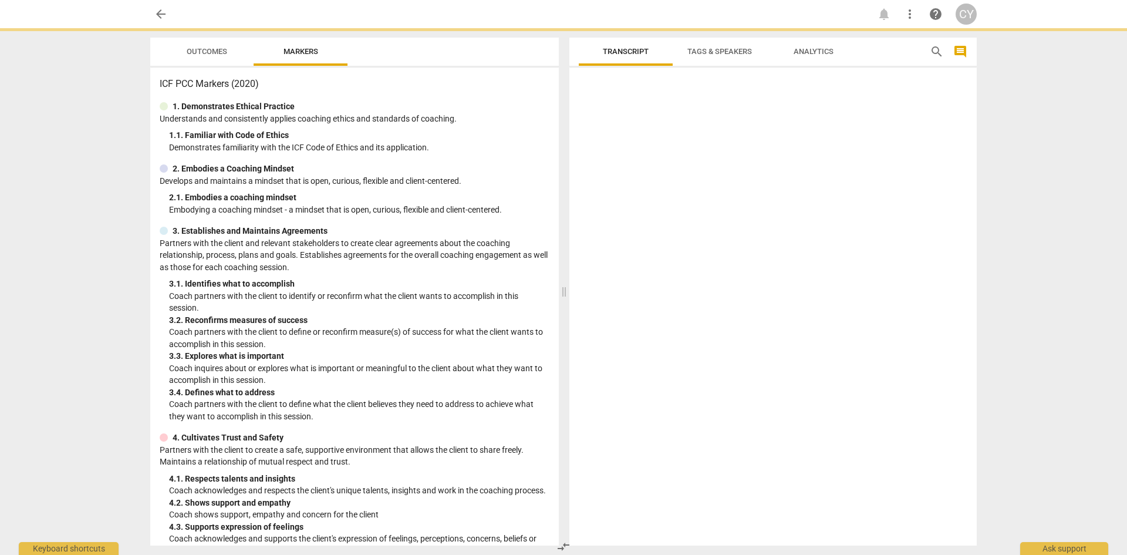
click at [443, 164] on div "2. Embodies a Coaching Mindset" at bounding box center [355, 169] width 390 height 12
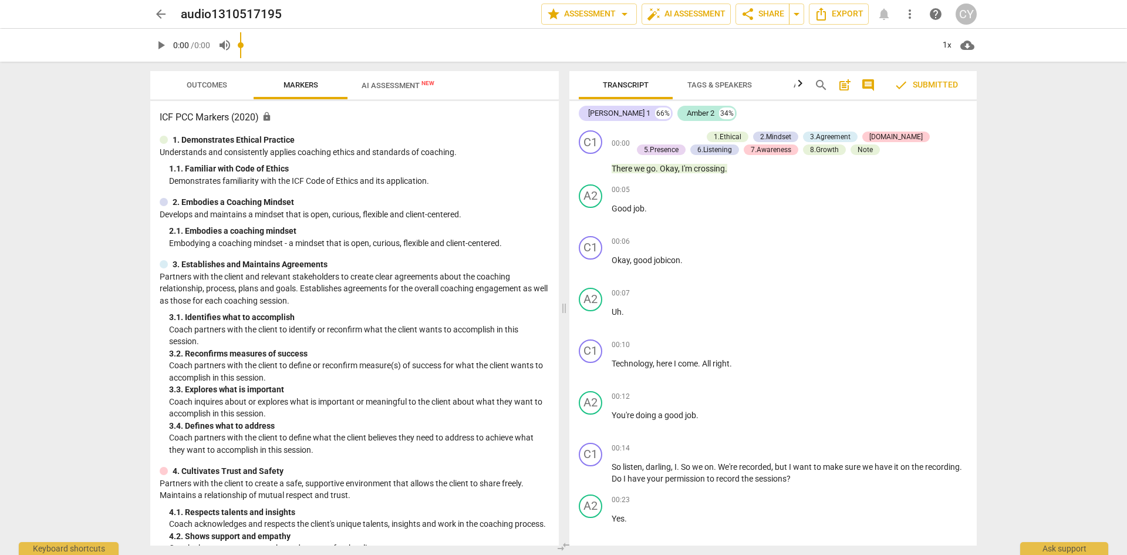
click at [402, 81] on span "AI Assessment New" at bounding box center [398, 85] width 73 height 9
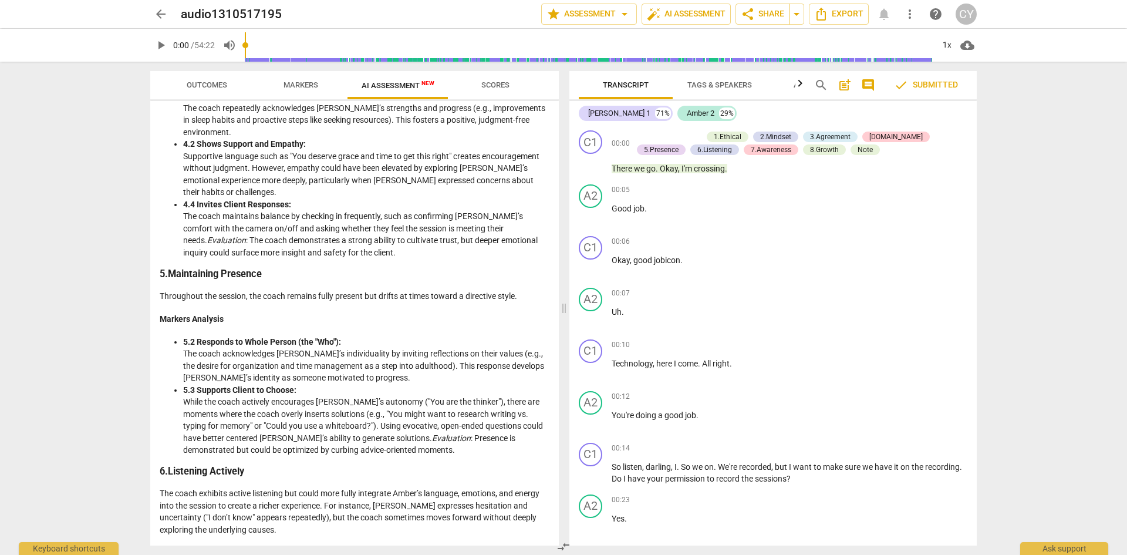
scroll to position [835, 0]
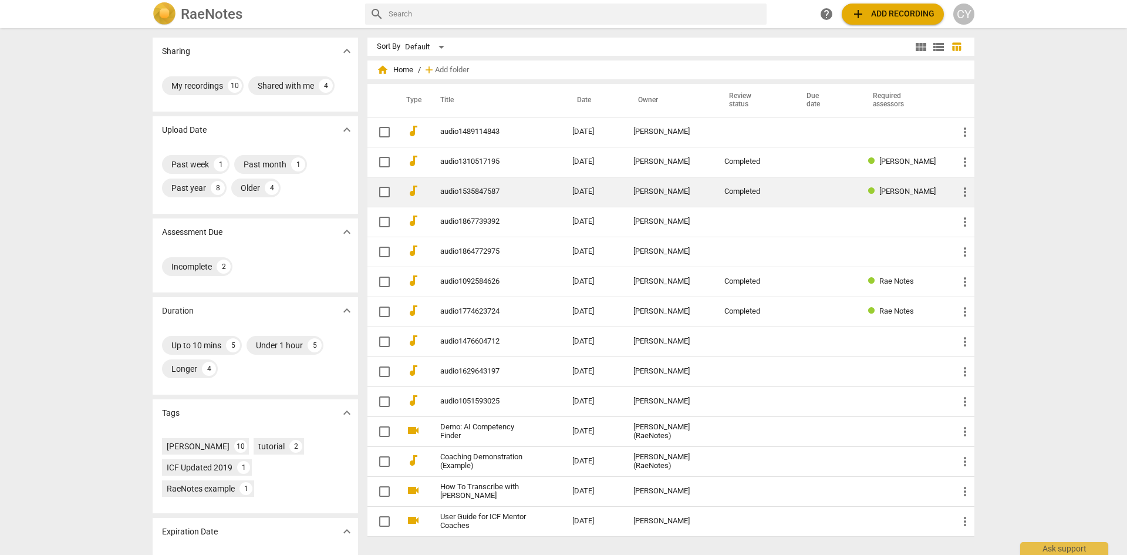
click at [467, 198] on td "audio1535847587" at bounding box center [494, 192] width 137 height 30
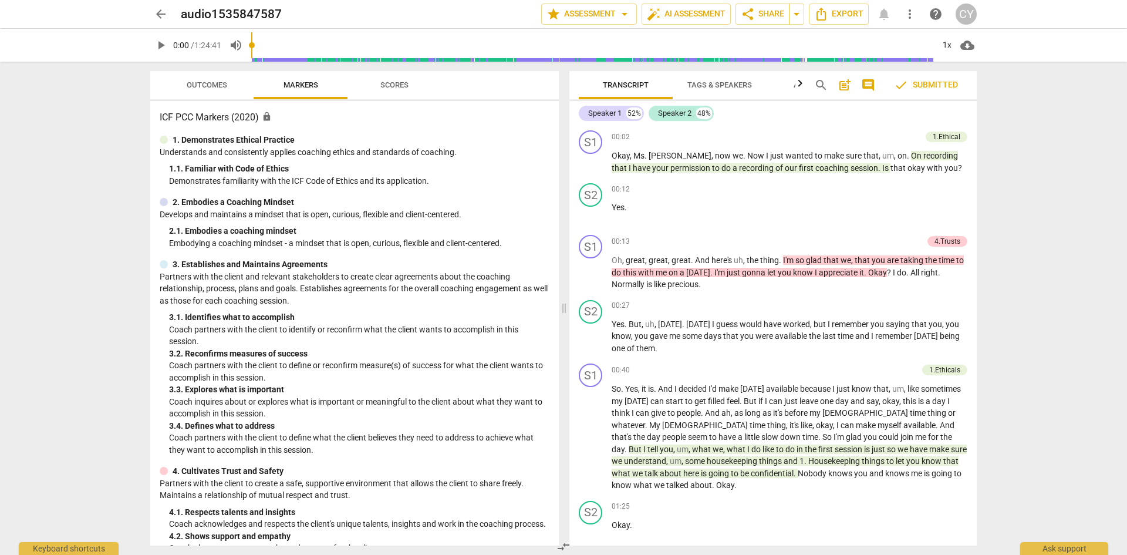
click at [310, 83] on span "Markers" at bounding box center [301, 84] width 35 height 9
click at [587, 11] on span "star Assessment arrow_drop_down" at bounding box center [589, 14] width 85 height 14
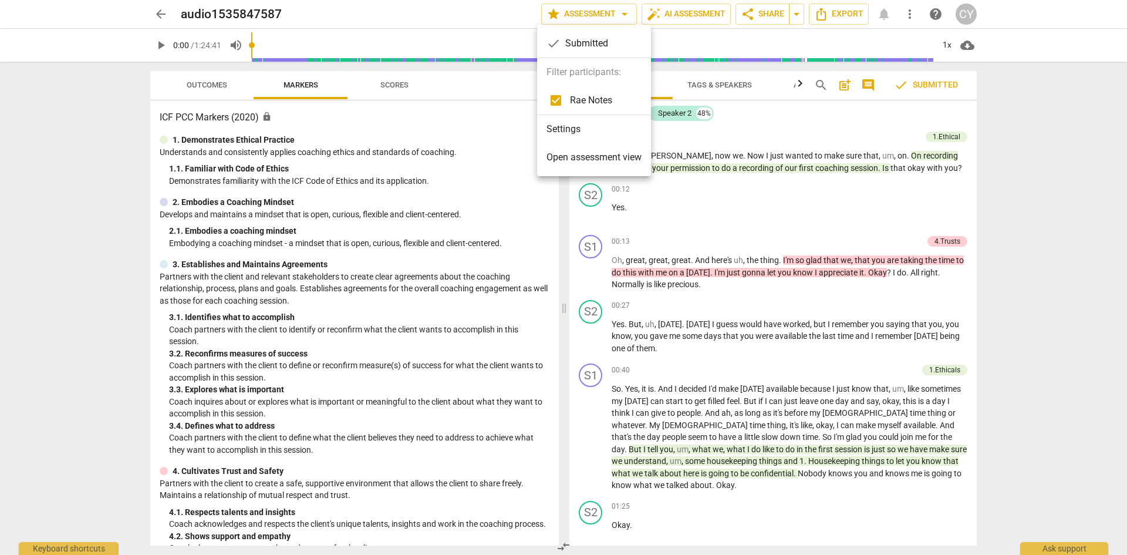
click at [685, 13] on div at bounding box center [563, 277] width 1127 height 555
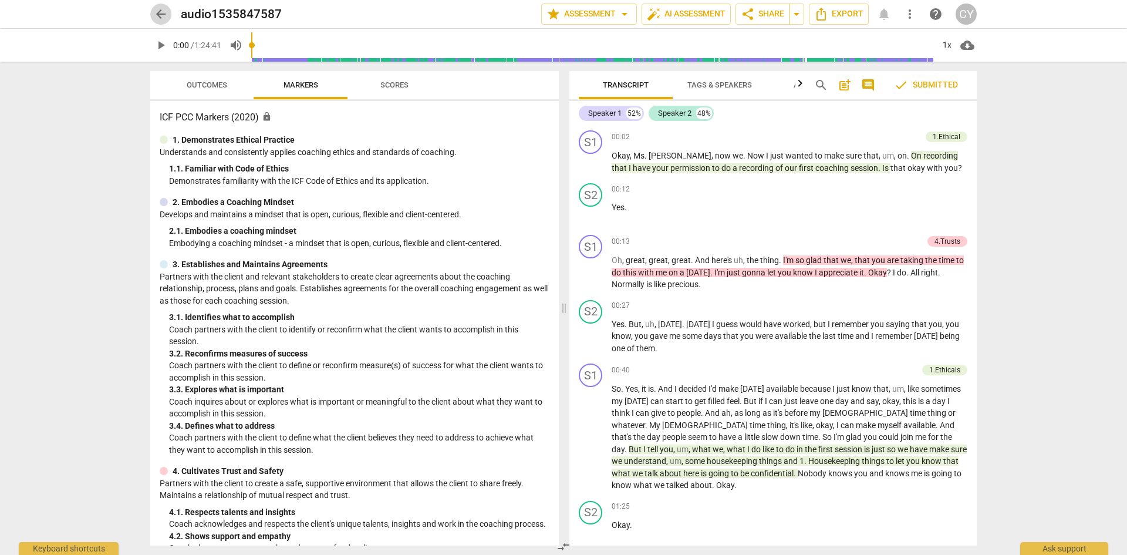
click at [160, 13] on span "arrow_back" at bounding box center [161, 14] width 14 height 14
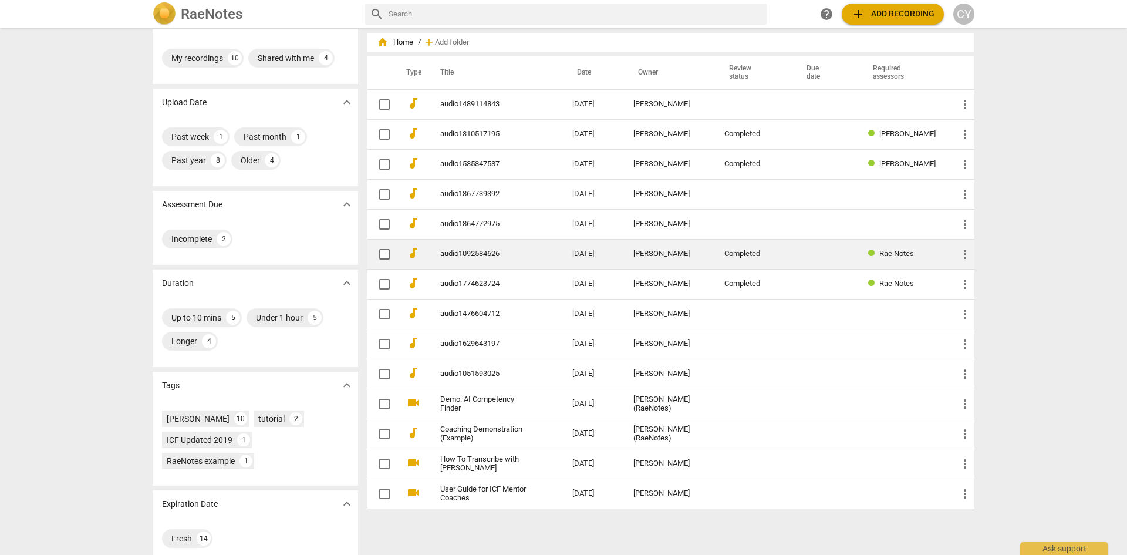
scroll to position [42, 0]
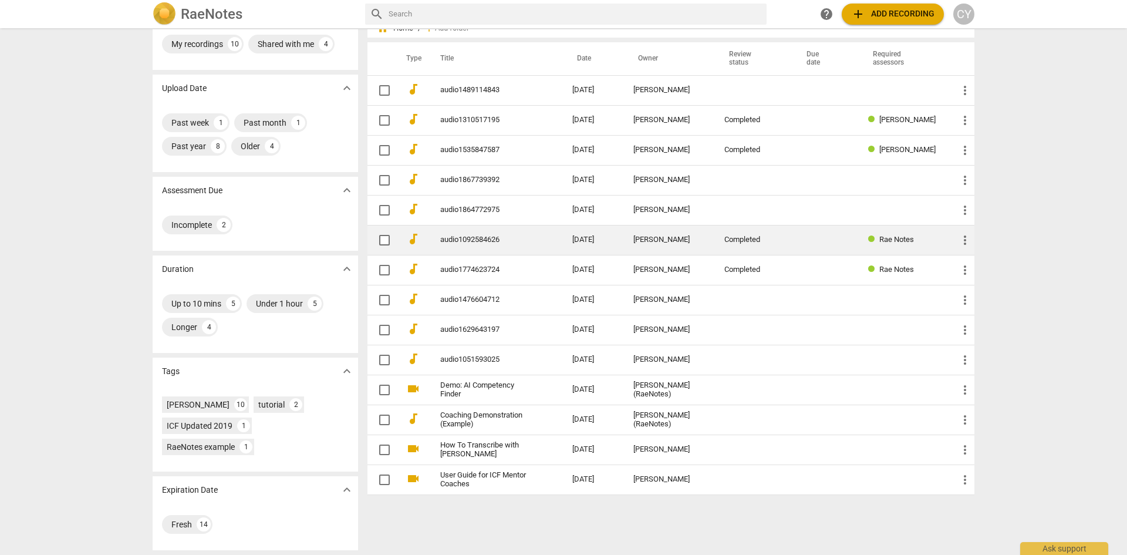
click at [479, 246] on td "audio1092584626" at bounding box center [494, 240] width 137 height 30
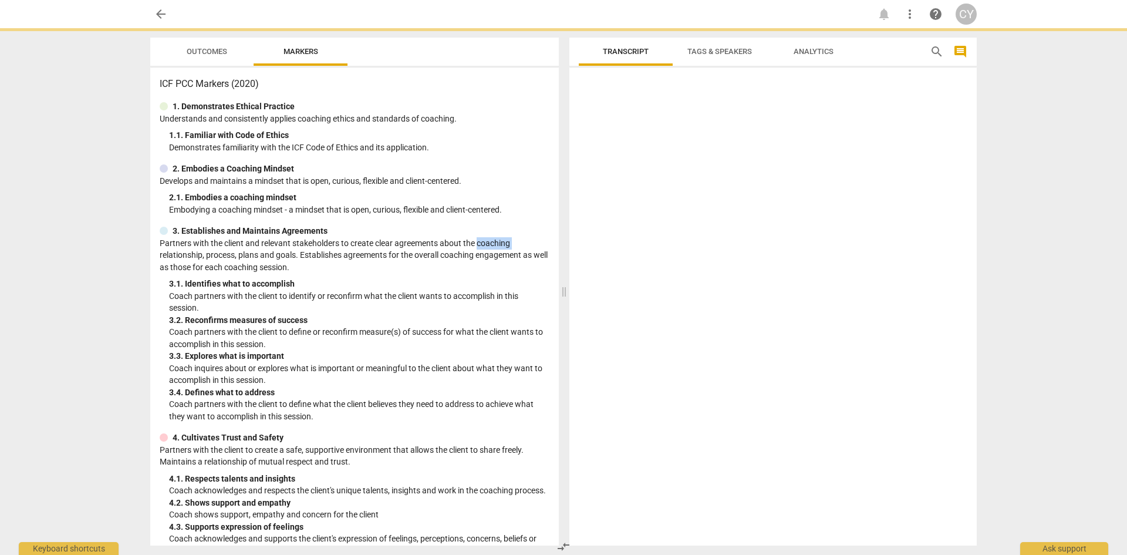
click at [479, 246] on p "Partners with the client and relevant stakeholders to create clear agreements a…" at bounding box center [355, 255] width 390 height 36
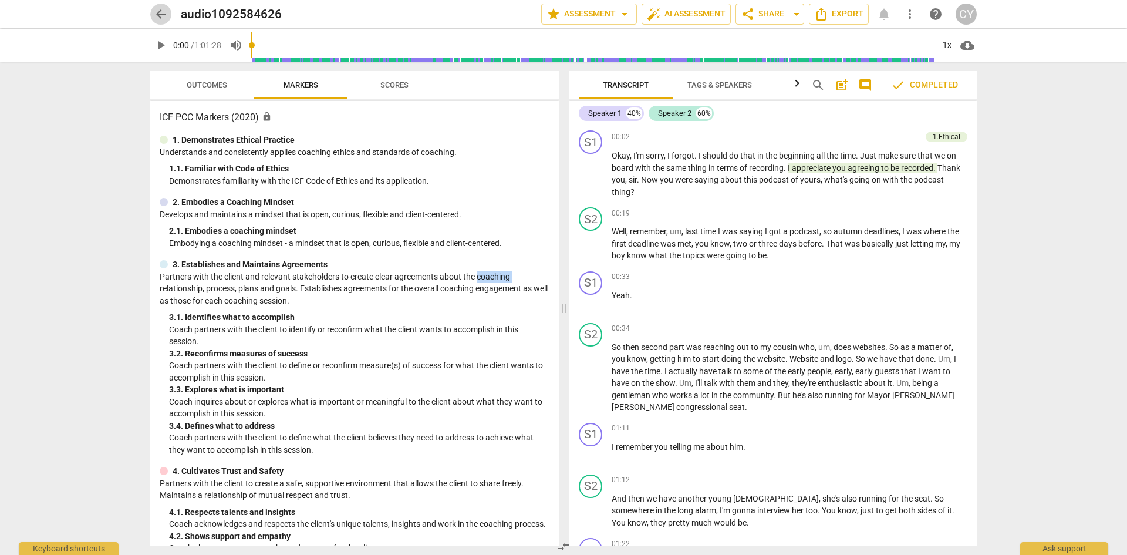
click at [158, 14] on span "arrow_back" at bounding box center [161, 14] width 14 height 14
